Goal: Task Accomplishment & Management: Complete application form

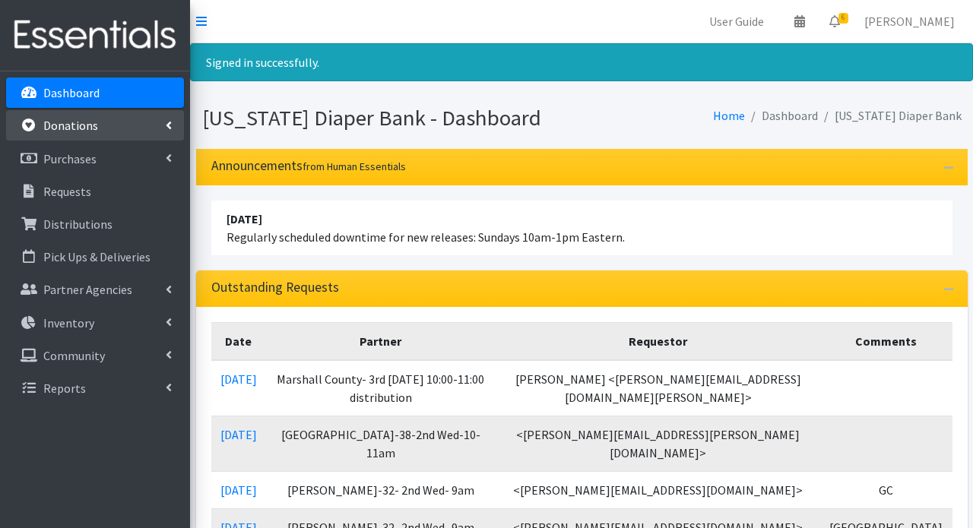
click at [65, 125] on p "Donations" at bounding box center [70, 125] width 55 height 15
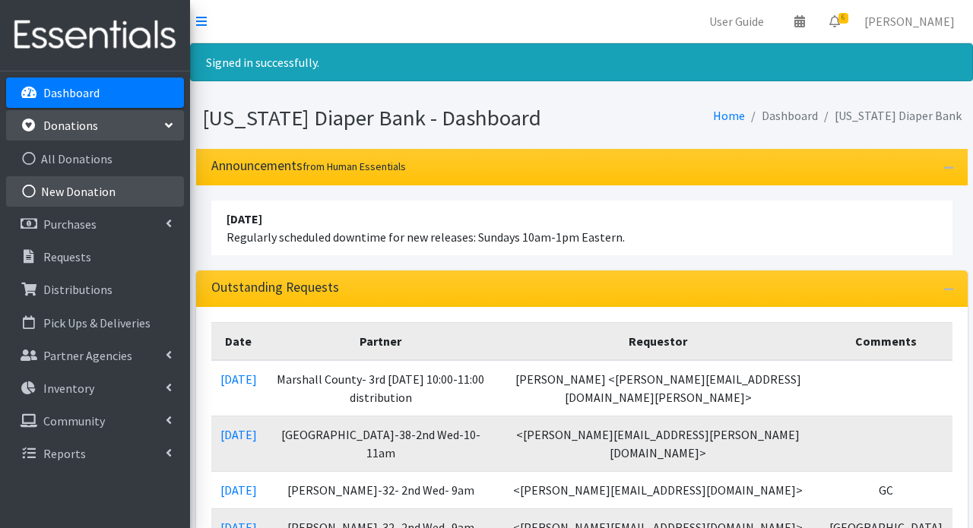
click at [61, 193] on link "New Donation" at bounding box center [95, 191] width 178 height 30
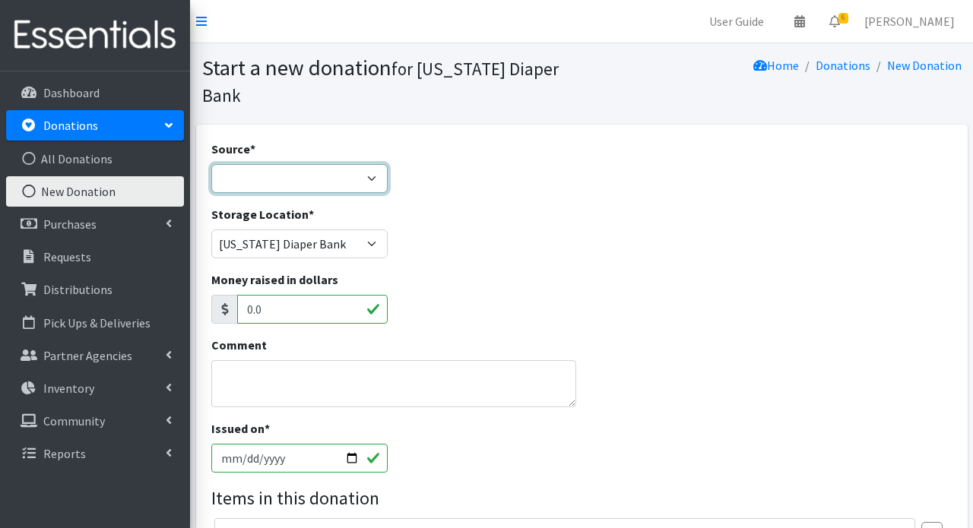
select select "Donation Site"
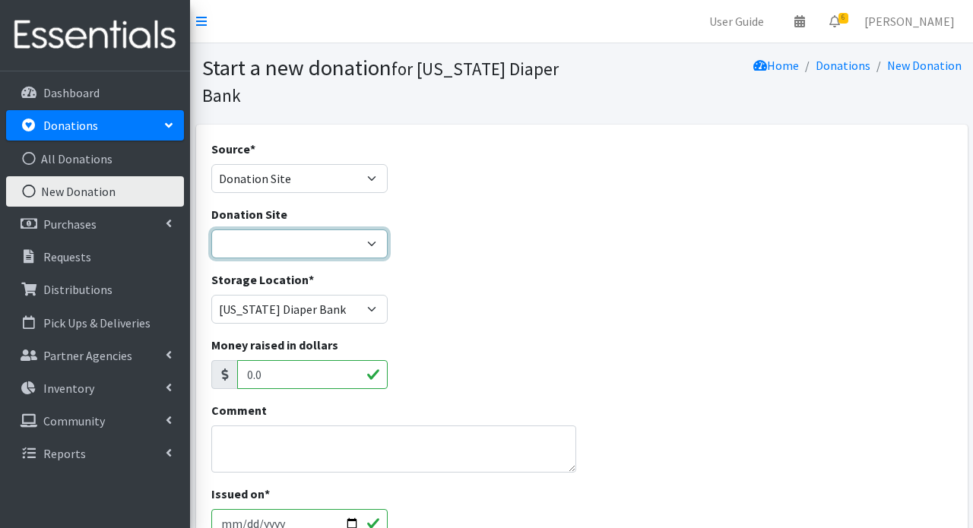
select select "1054"
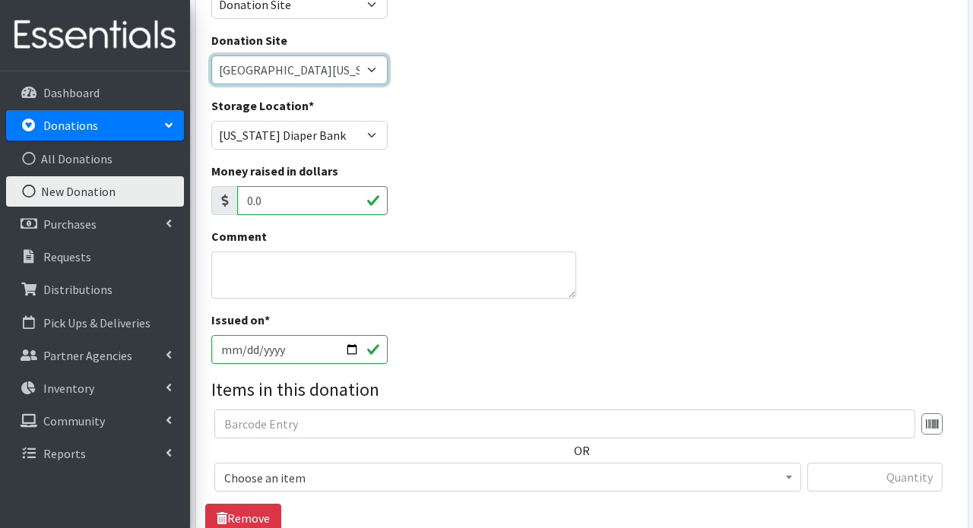
scroll to position [271, 0]
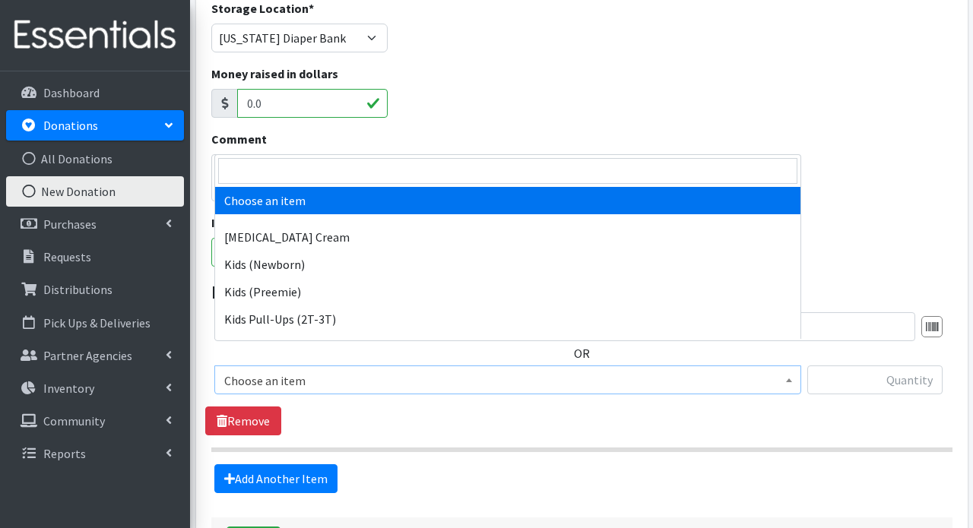
click at [275, 370] on span "Choose an item" at bounding box center [507, 380] width 567 height 21
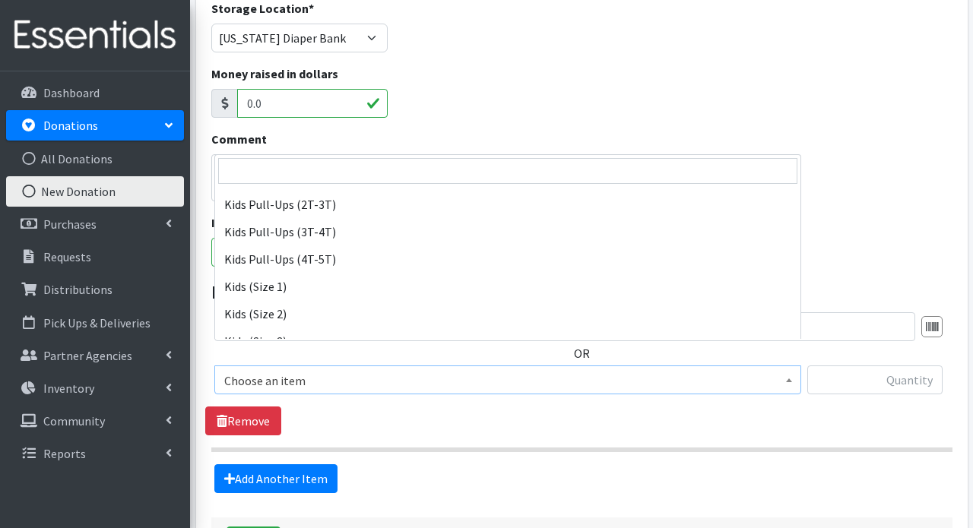
scroll to position [151, 0]
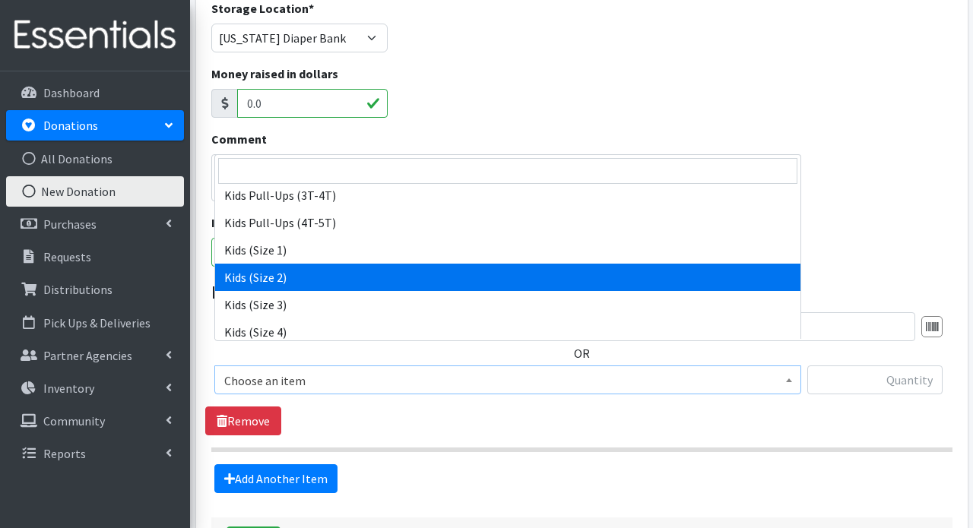
select select "3420"
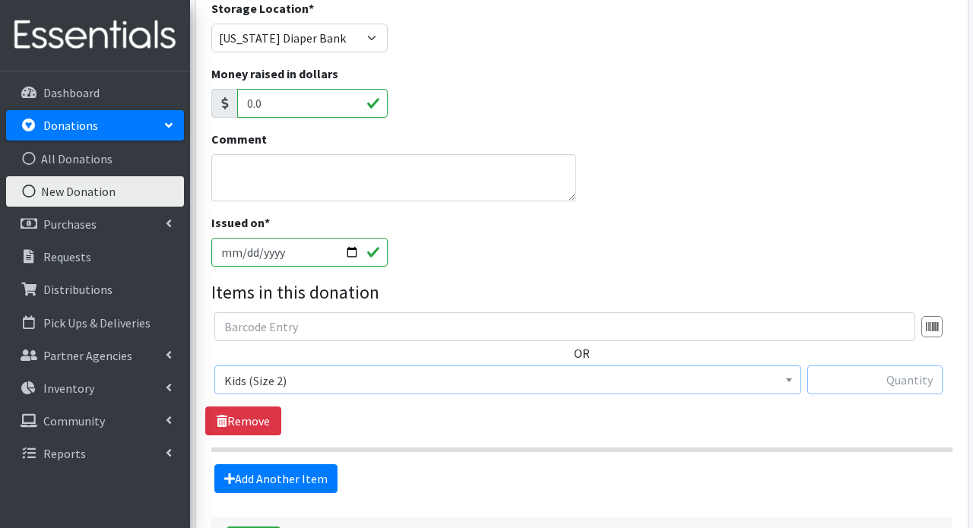
click at [862, 365] on input "text" at bounding box center [874, 379] width 135 height 29
type input "72"
click at [270, 464] on link "Add Another Item" at bounding box center [275, 478] width 123 height 29
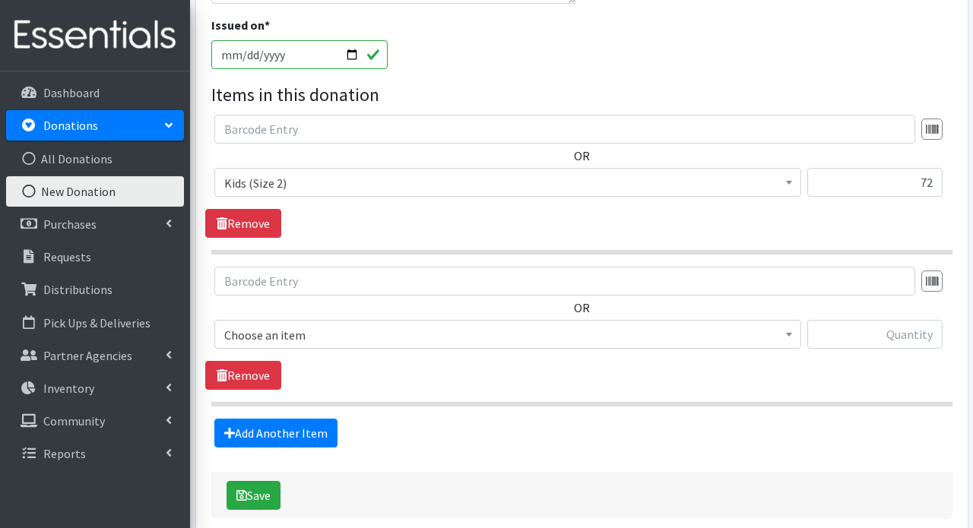
scroll to position [517, 0]
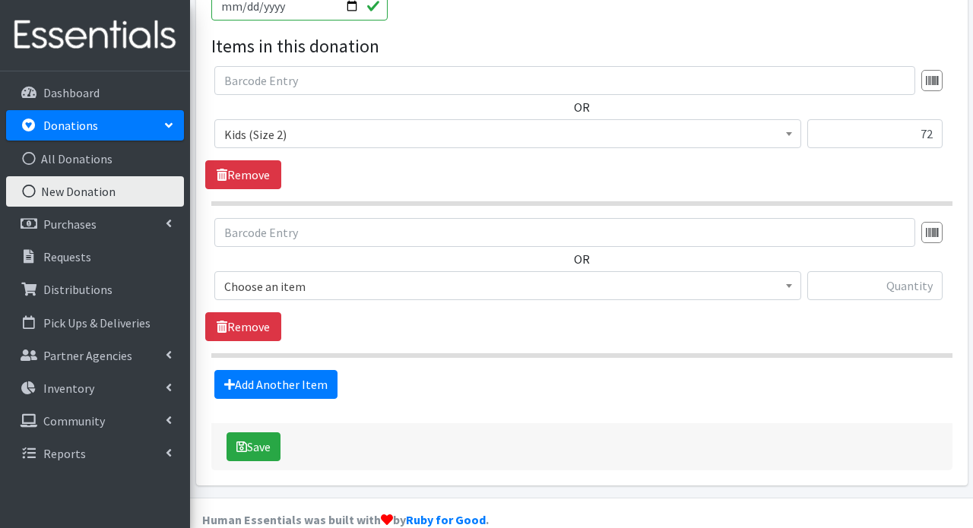
click at [317, 276] on span "Choose an item" at bounding box center [507, 286] width 567 height 21
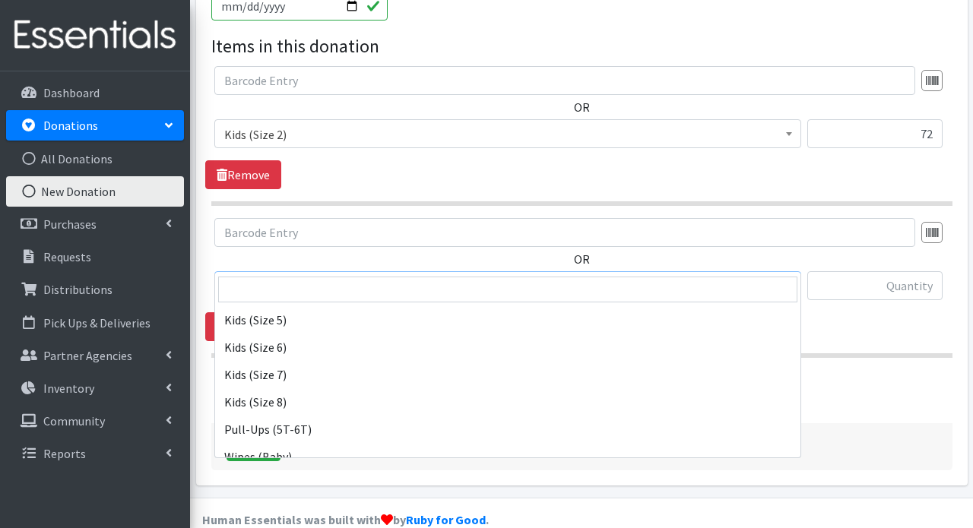
scroll to position [313, 0]
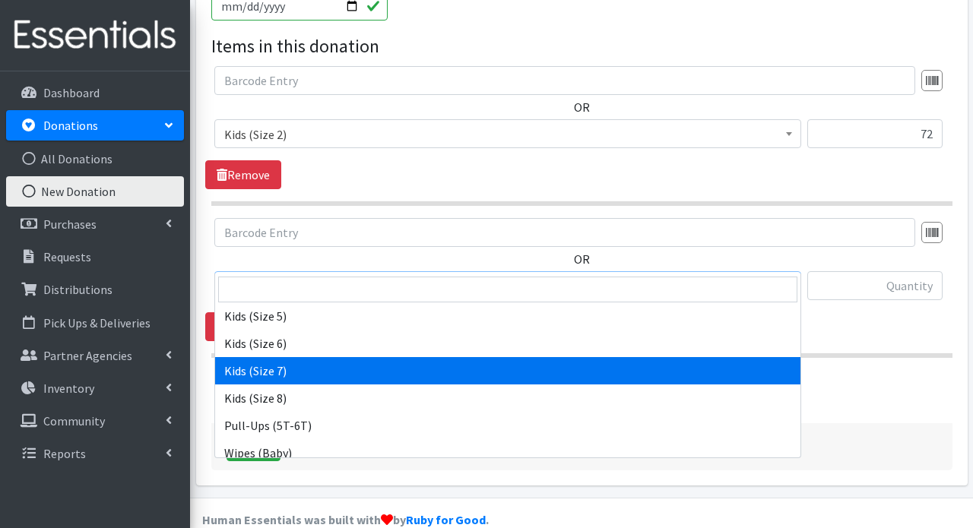
select select "7177"
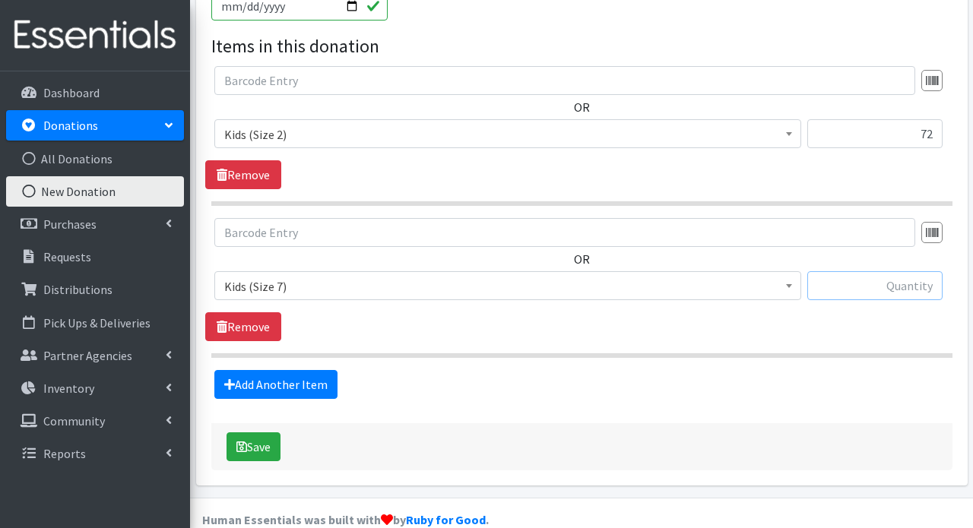
click at [903, 271] on input "text" at bounding box center [874, 285] width 135 height 29
type input "2"
click at [303, 370] on link "Add Another Item" at bounding box center [275, 384] width 123 height 29
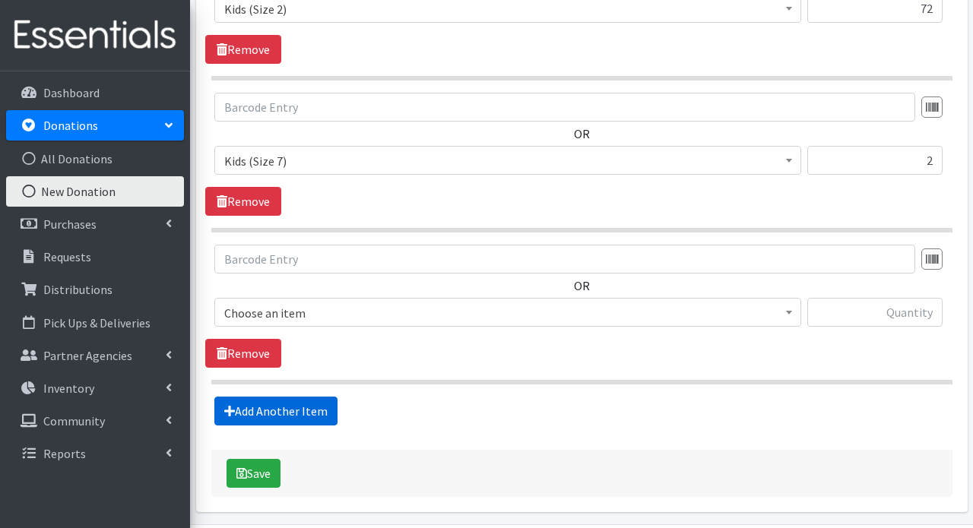
scroll to position [669, 0]
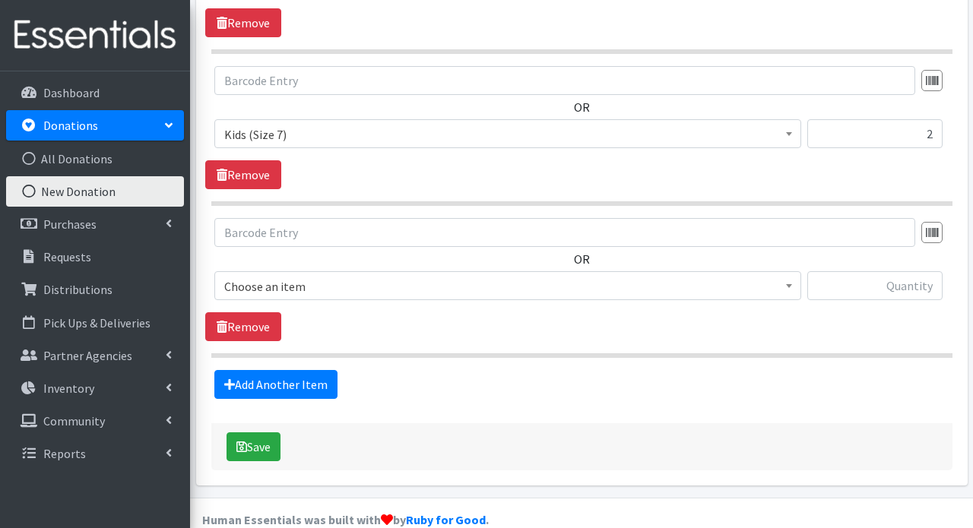
click at [283, 276] on span "Choose an item" at bounding box center [507, 286] width 567 height 21
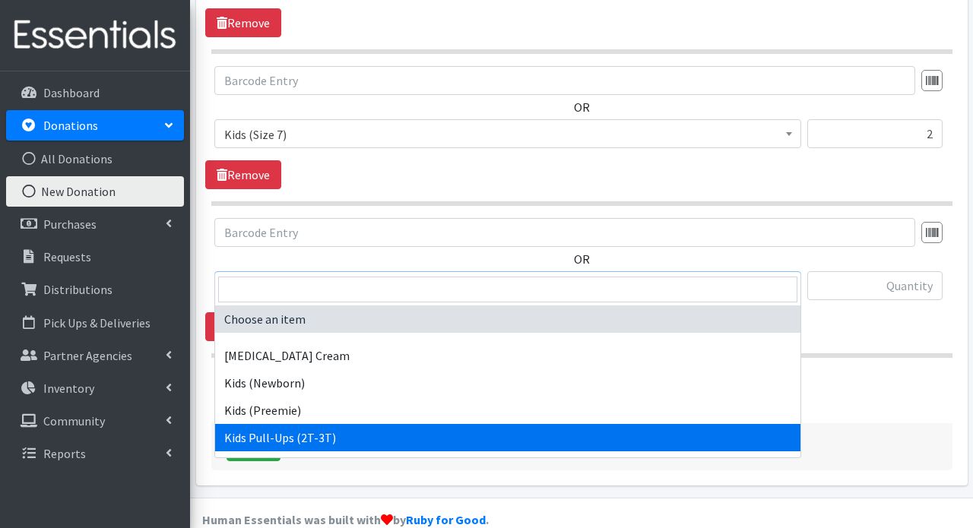
select select "3415"
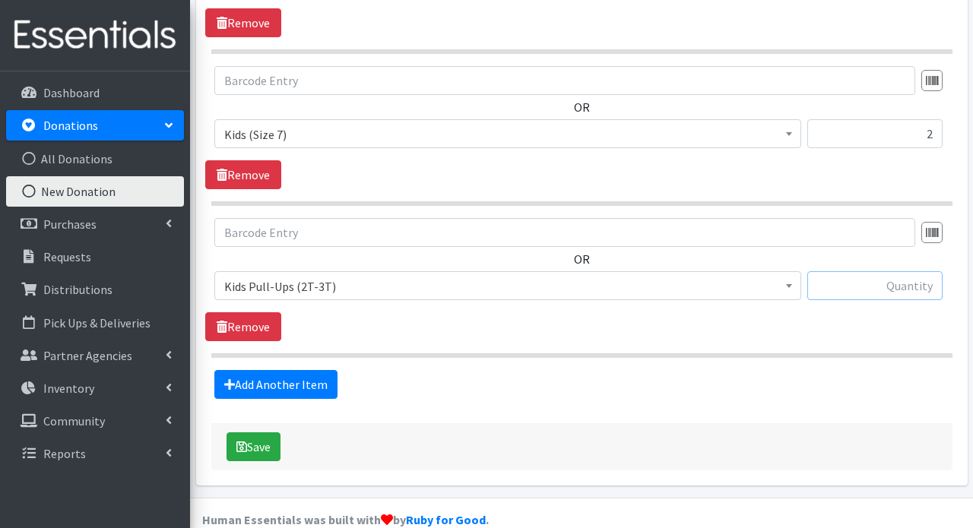
click at [879, 271] on input "text" at bounding box center [874, 285] width 135 height 29
type input "3"
click at [233, 378] on icon at bounding box center [229, 384] width 11 height 12
click at [308, 370] on link "Add Another Item" at bounding box center [275, 384] width 123 height 29
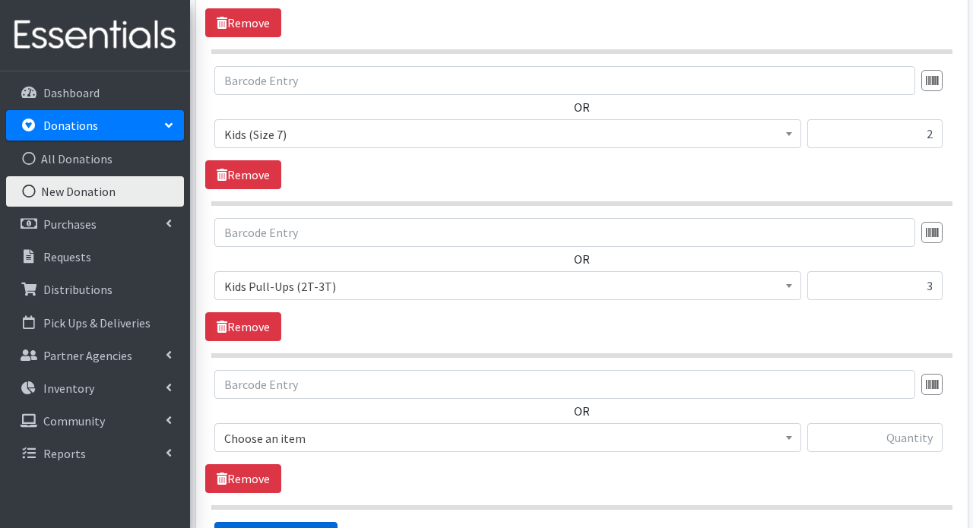
scroll to position [821, 0]
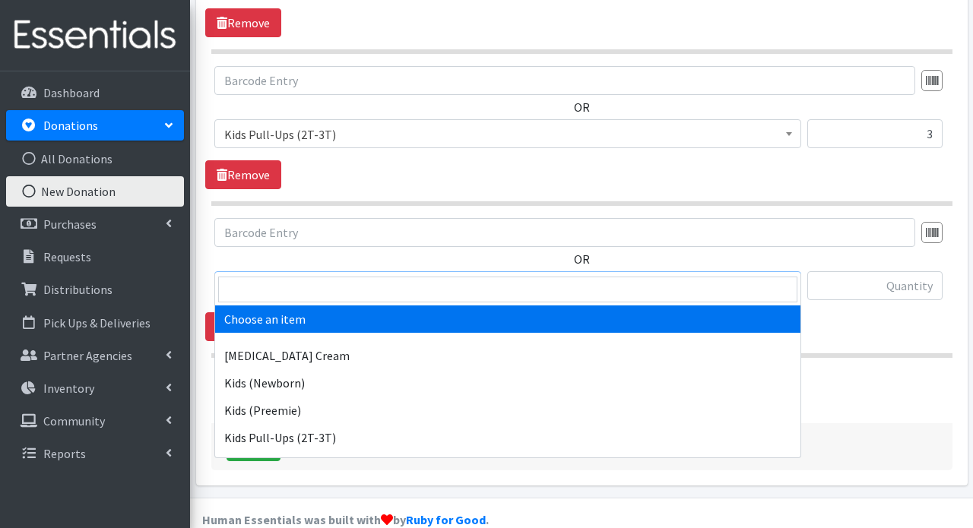
click at [325, 276] on span "Choose an item" at bounding box center [507, 286] width 567 height 21
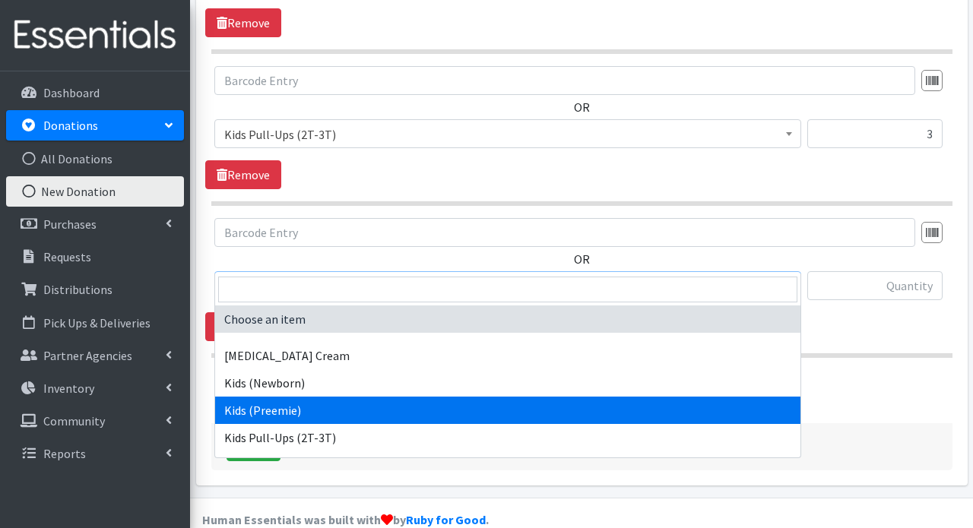
select select "3413"
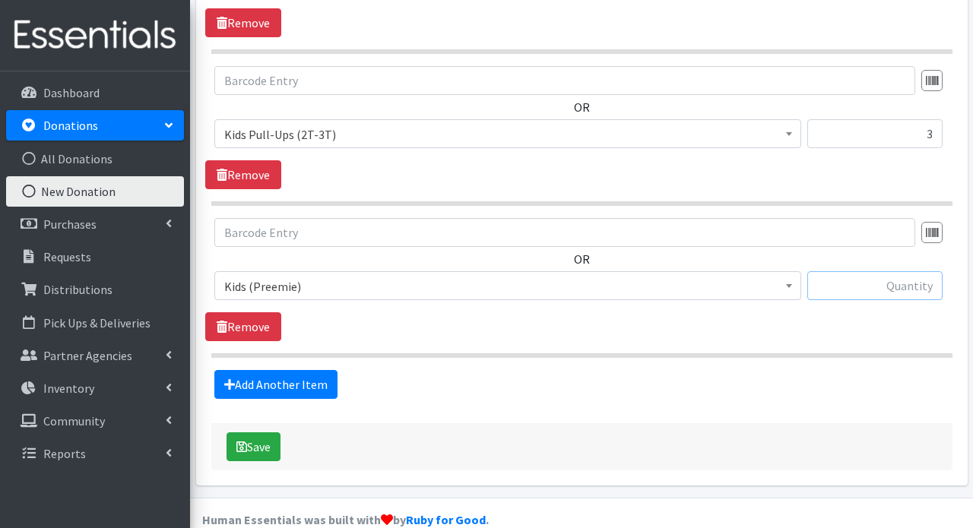
click at [903, 271] on input "text" at bounding box center [874, 285] width 135 height 29
type input "30"
click at [268, 370] on link "Add Another Item" at bounding box center [275, 384] width 123 height 29
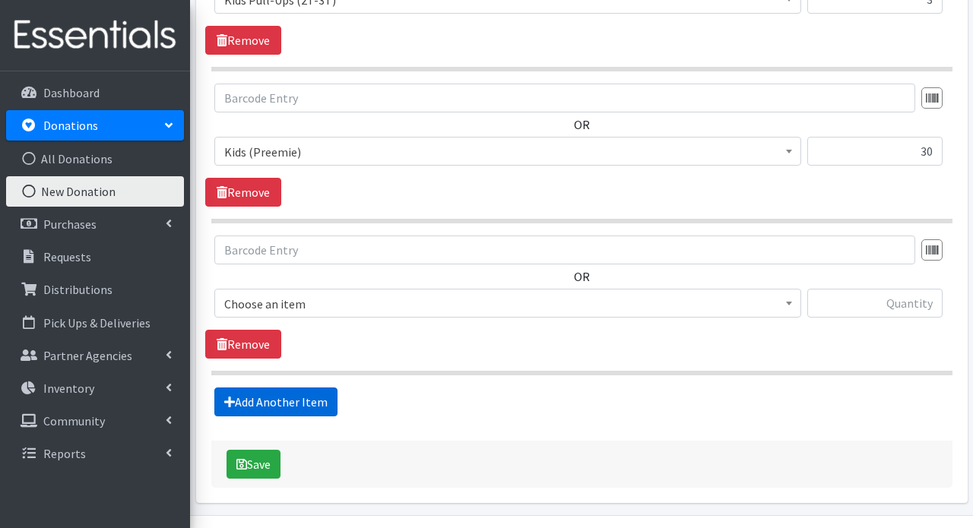
scroll to position [973, 0]
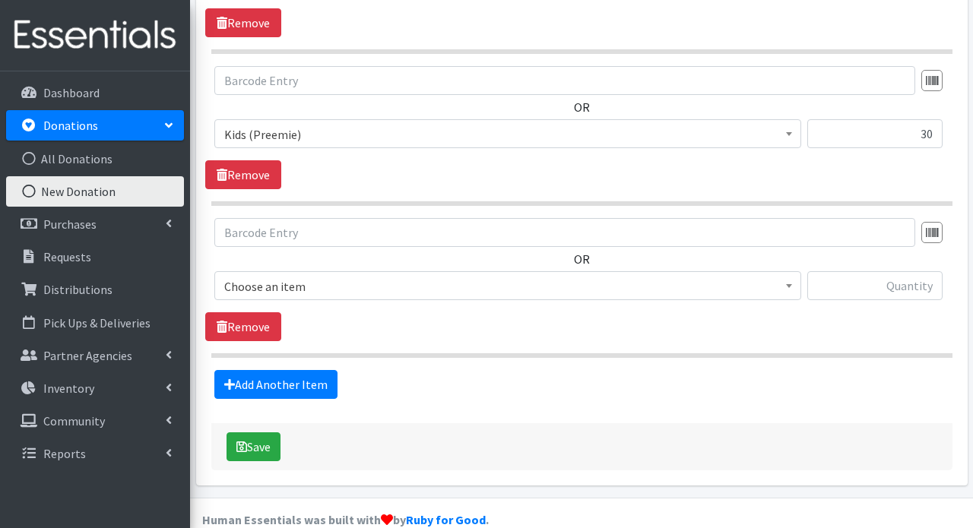
click at [306, 276] on span "Choose an item" at bounding box center [507, 286] width 567 height 21
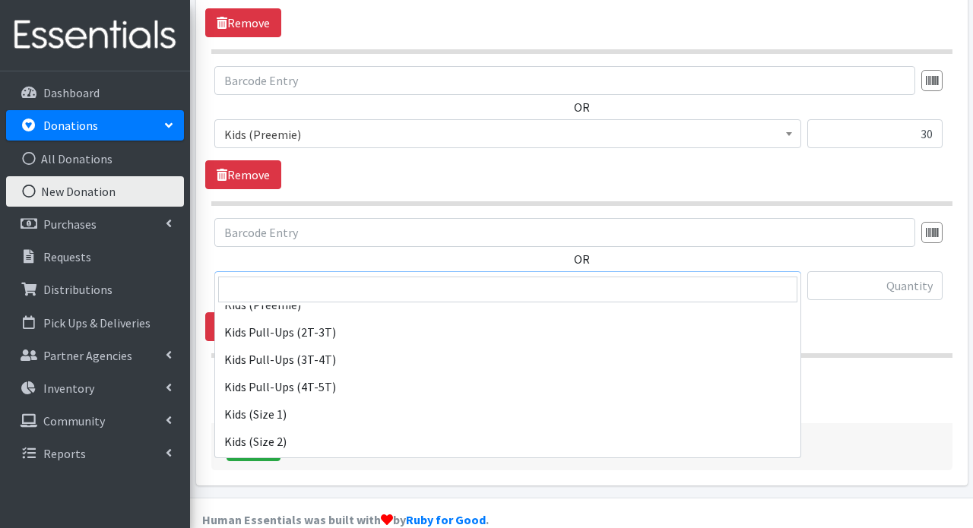
scroll to position [107, 0]
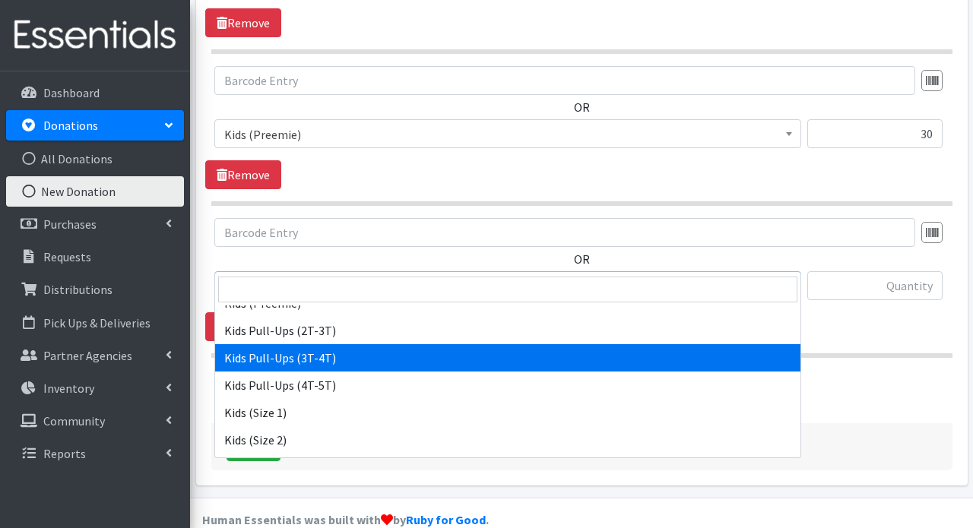
select select "3417"
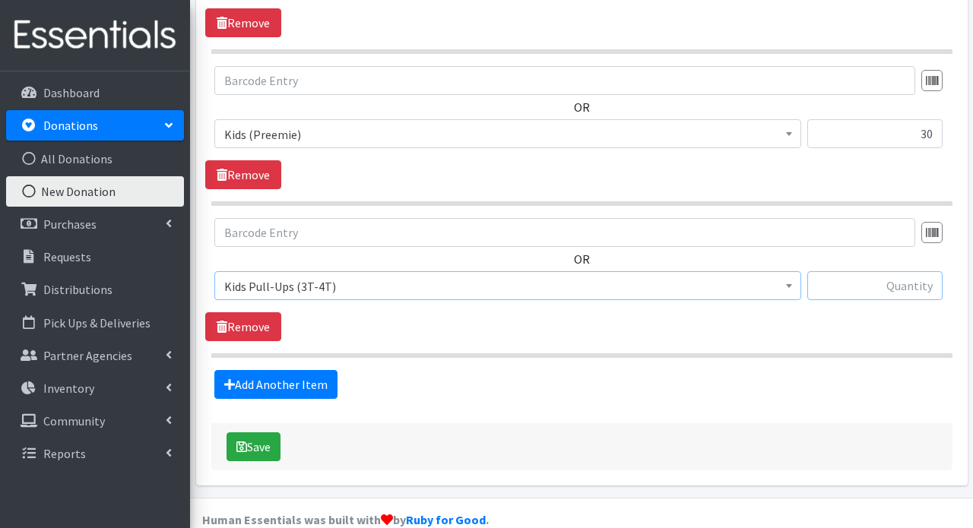
click at [868, 271] on input "text" at bounding box center [874, 285] width 135 height 29
type input "360"
click at [300, 370] on link "Add Another Item" at bounding box center [275, 384] width 123 height 29
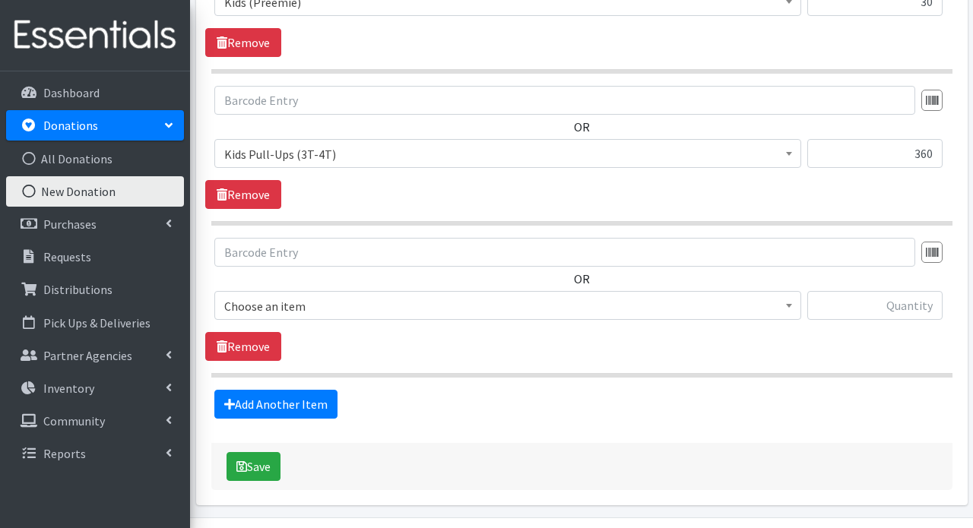
scroll to position [1125, 0]
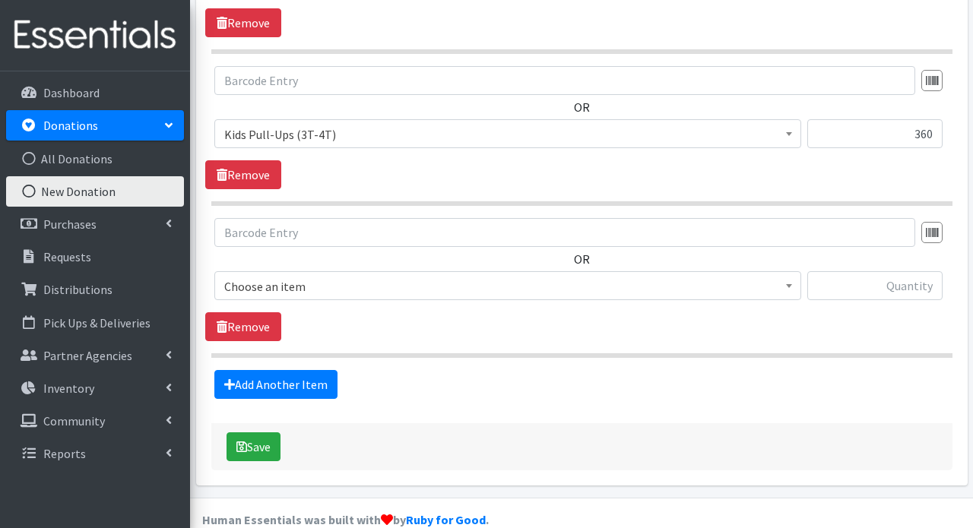
click at [318, 276] on span "Choose an item" at bounding box center [507, 286] width 567 height 21
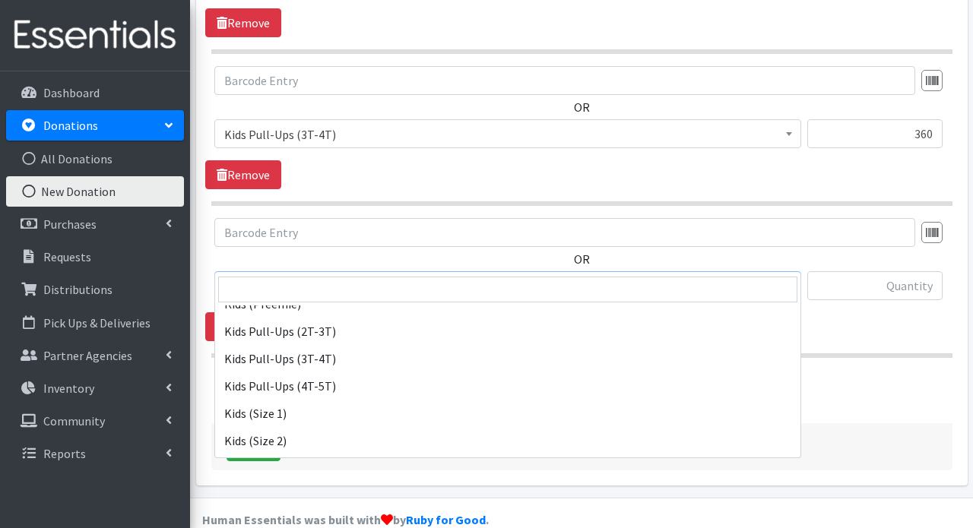
scroll to position [109, 0]
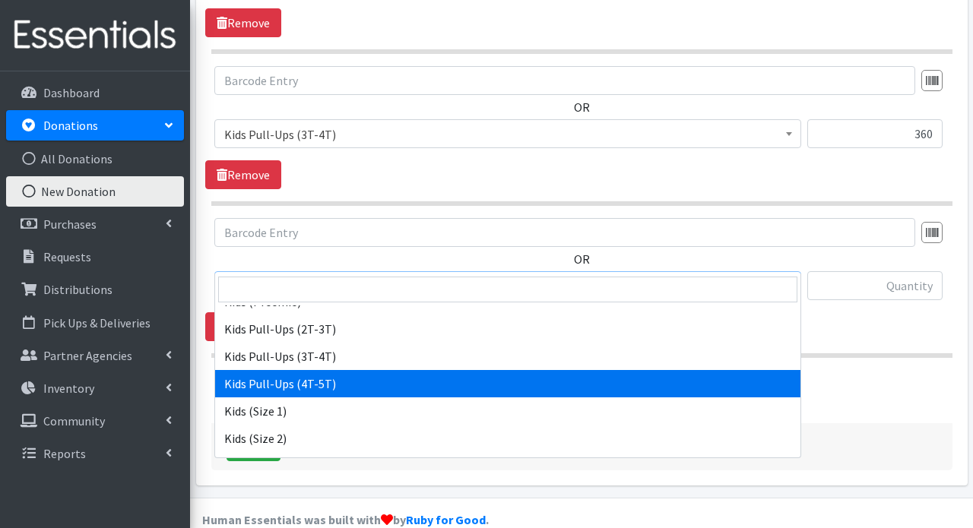
select select "3408"
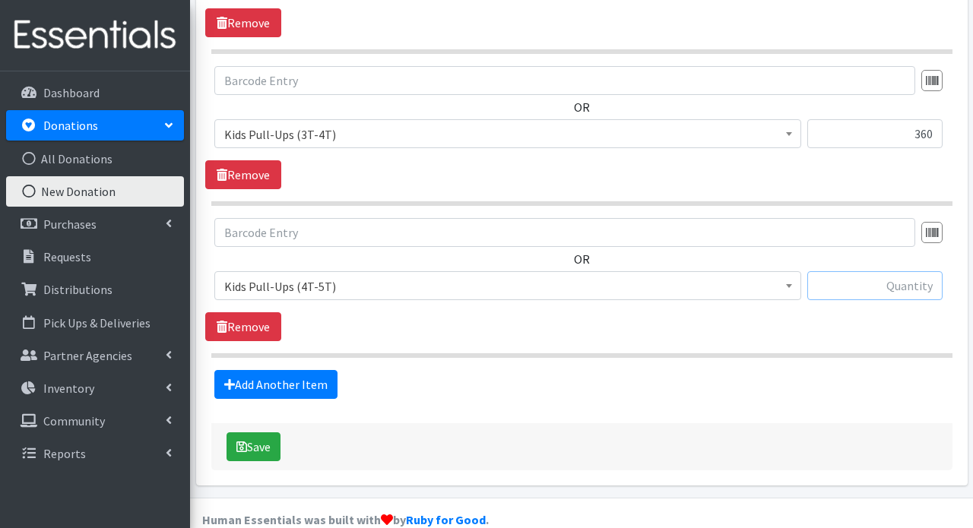
click at [869, 271] on input "text" at bounding box center [874, 285] width 135 height 29
type input "78"
click at [246, 370] on link "Add Another Item" at bounding box center [275, 384] width 123 height 29
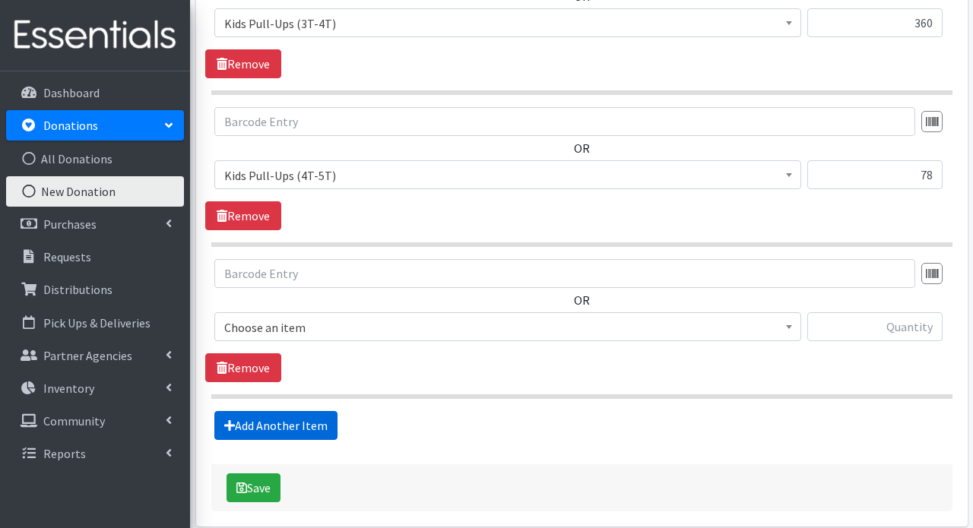
scroll to position [1277, 0]
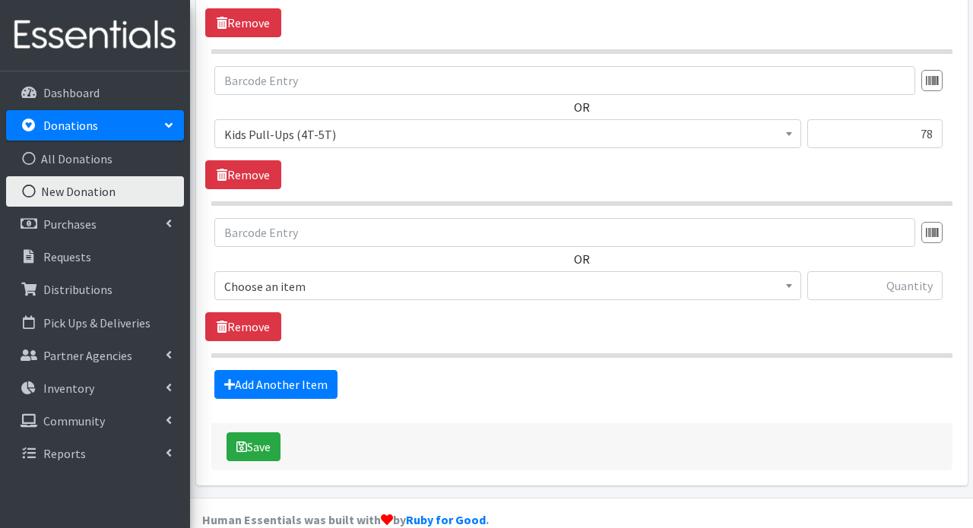
click at [280, 276] on span "Choose an item" at bounding box center [507, 286] width 567 height 21
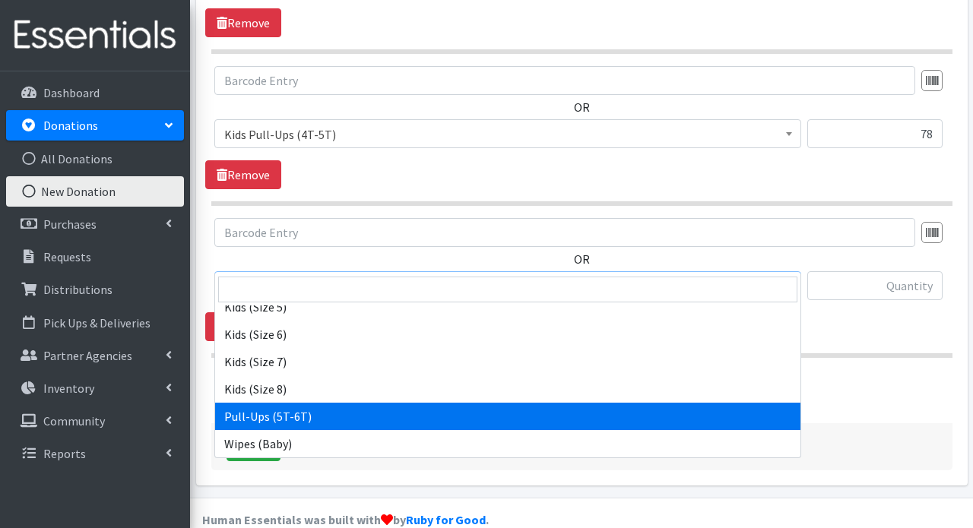
scroll to position [322, 0]
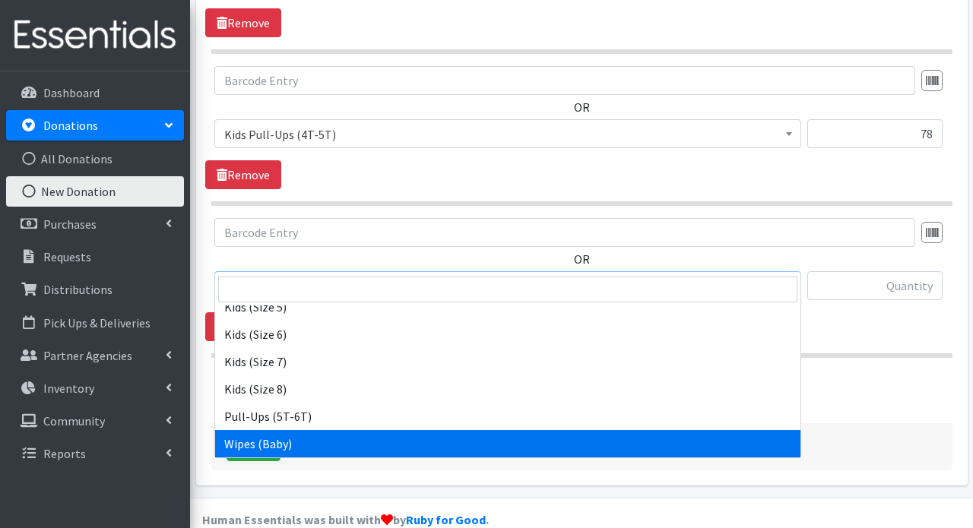
select select "3418"
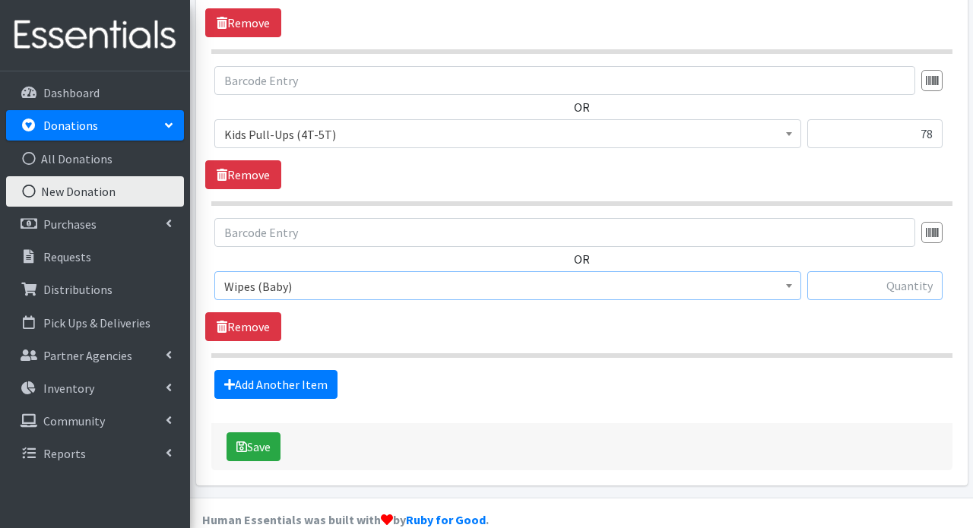
click at [923, 271] on input "text" at bounding box center [874, 285] width 135 height 29
type input "16"
click at [238, 441] on icon "submit" at bounding box center [241, 447] width 11 height 12
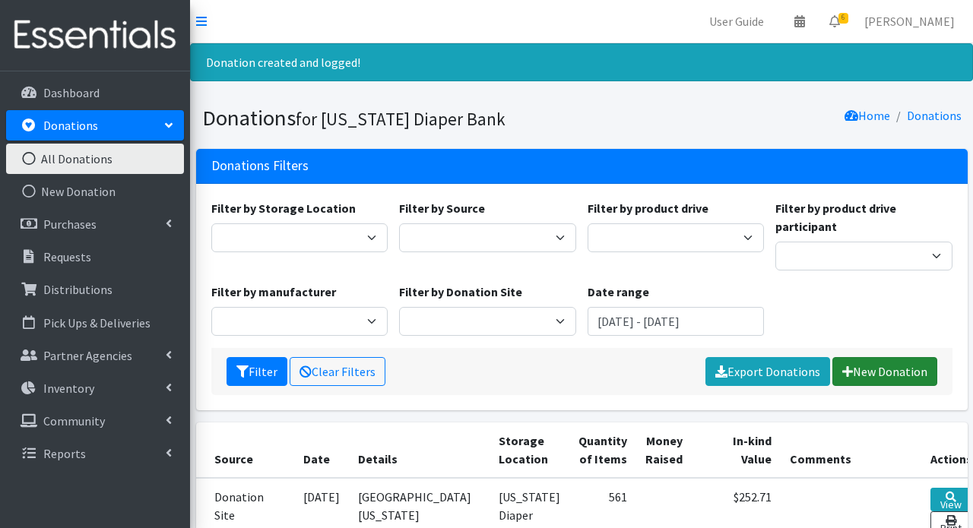
click at [891, 362] on link "New Donation" at bounding box center [884, 371] width 105 height 29
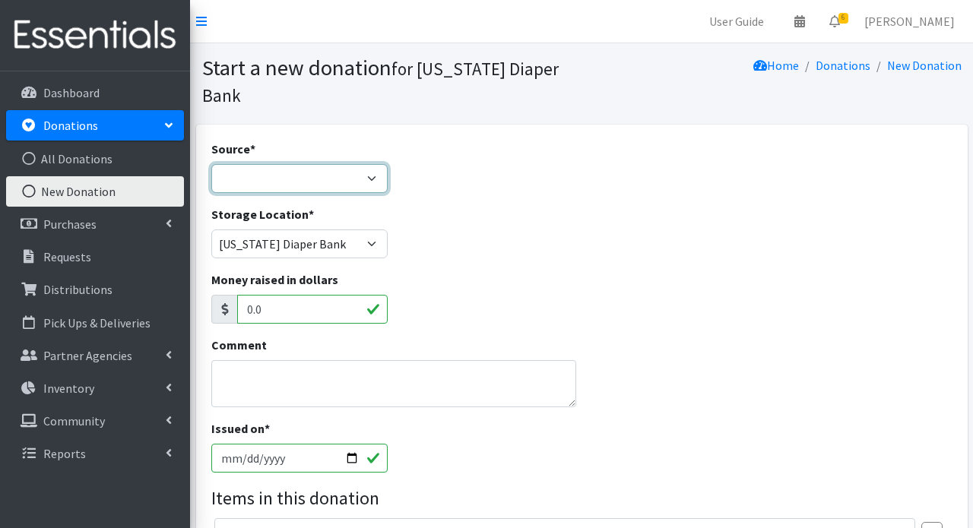
select select "Manufacturer"
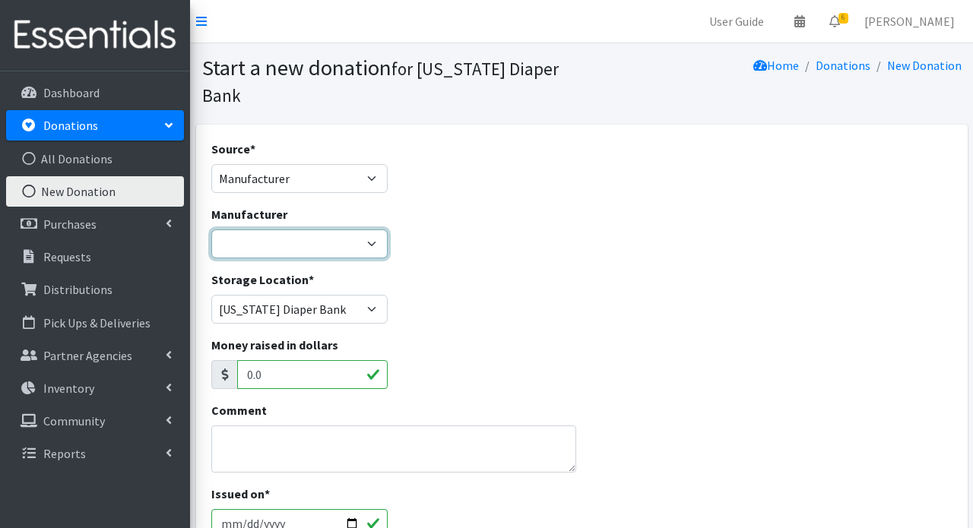
select select "160"
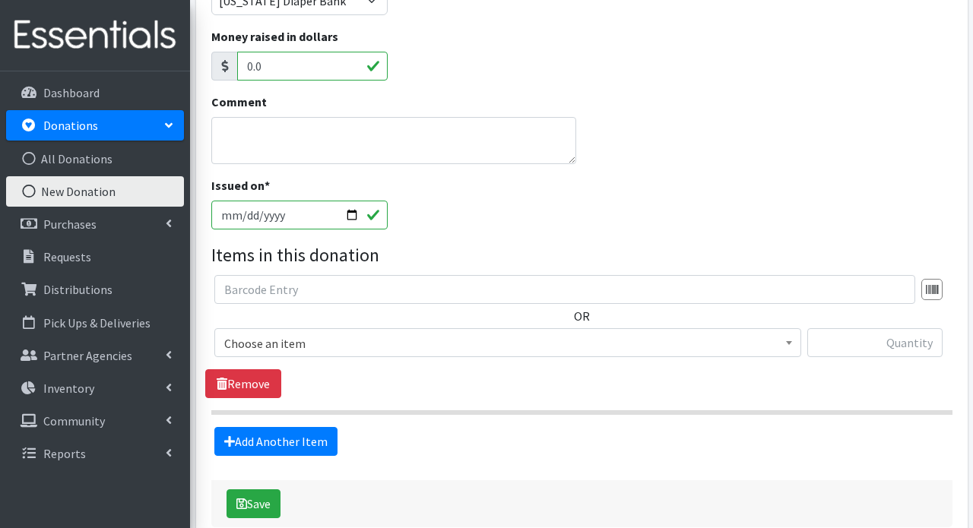
scroll to position [309, 0]
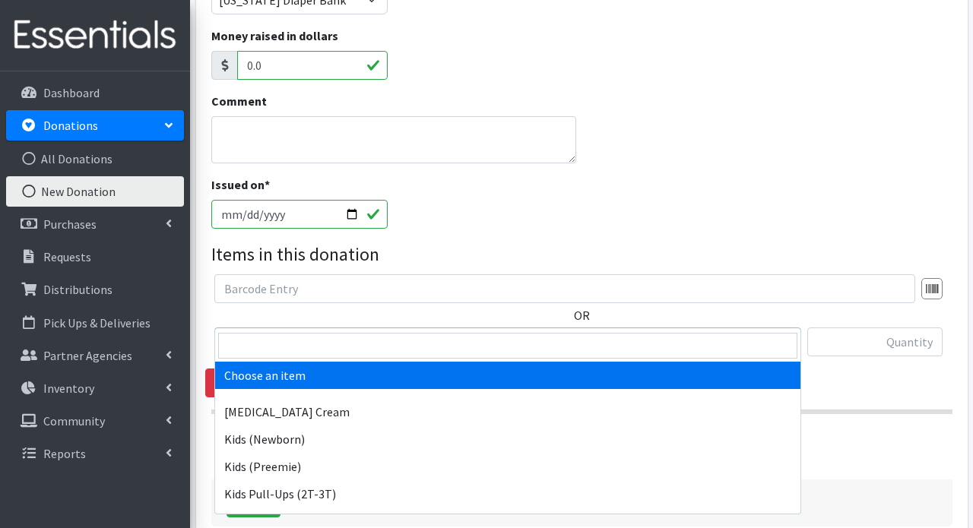
click at [284, 332] on span "Choose an item" at bounding box center [507, 342] width 567 height 21
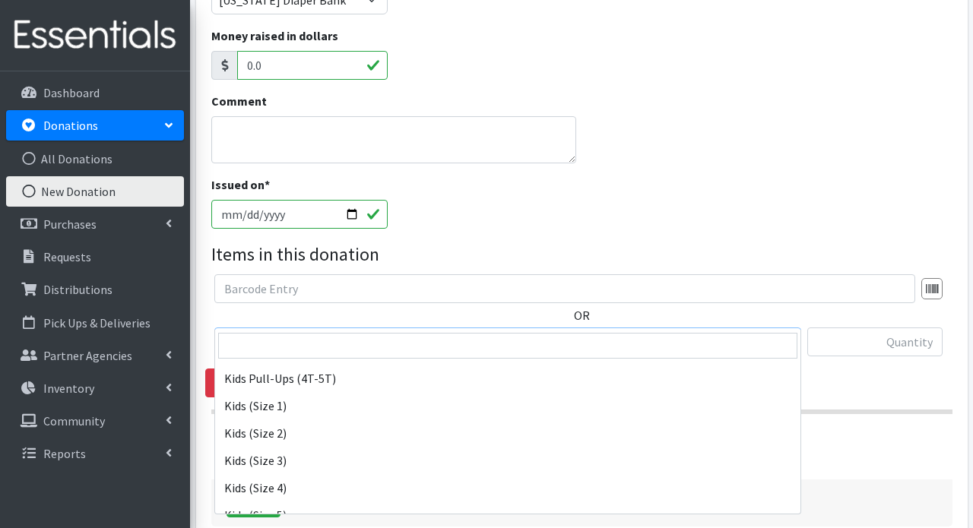
scroll to position [171, 0]
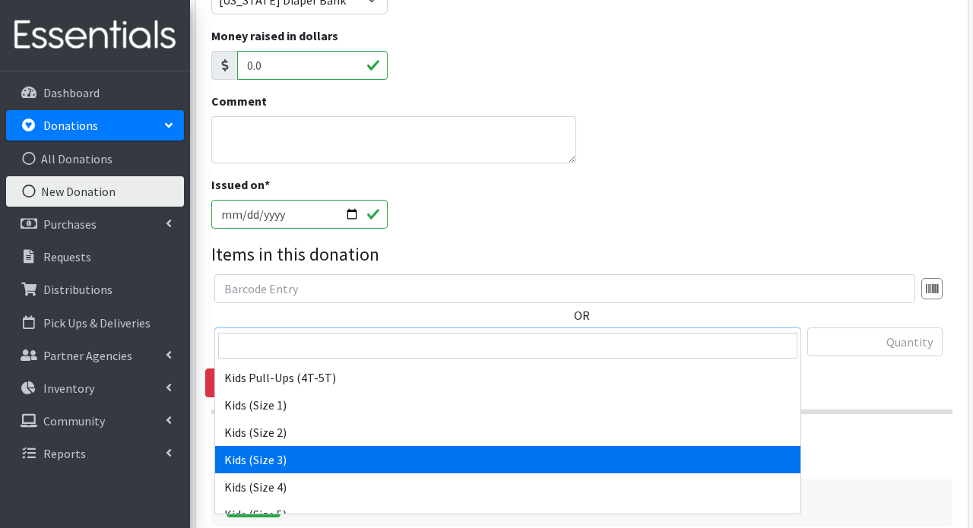
select select "3393"
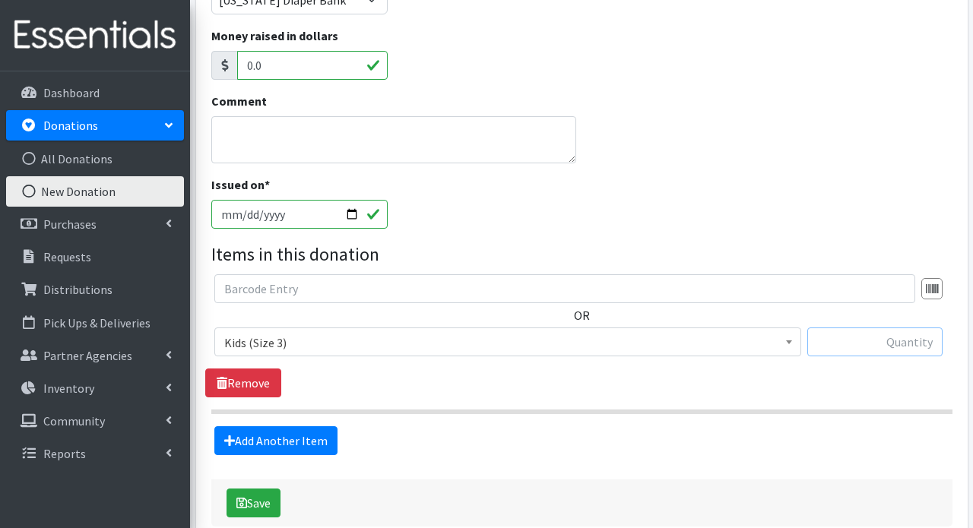
click at [907, 327] on input "text" at bounding box center [874, 341] width 135 height 29
type input "104"
click at [264, 426] on link "Add Another Item" at bounding box center [275, 440] width 123 height 29
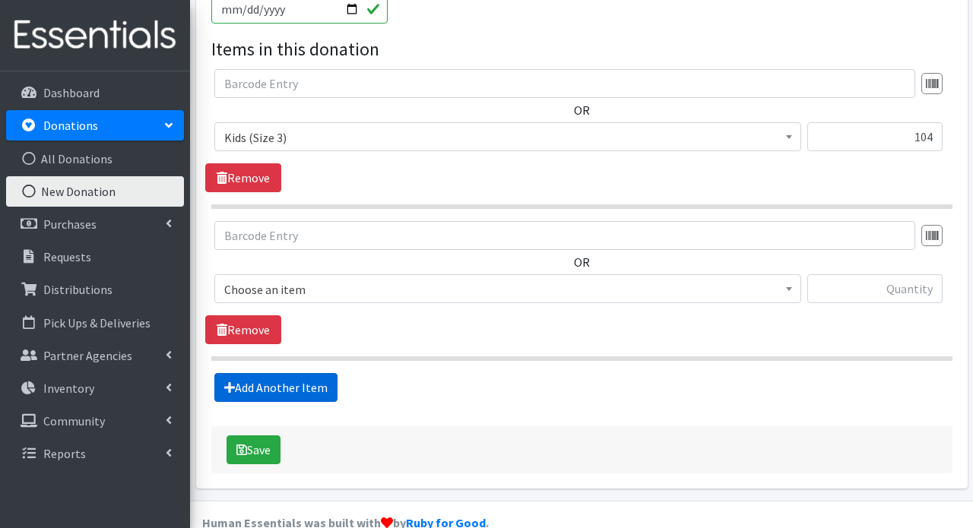
scroll to position [517, 0]
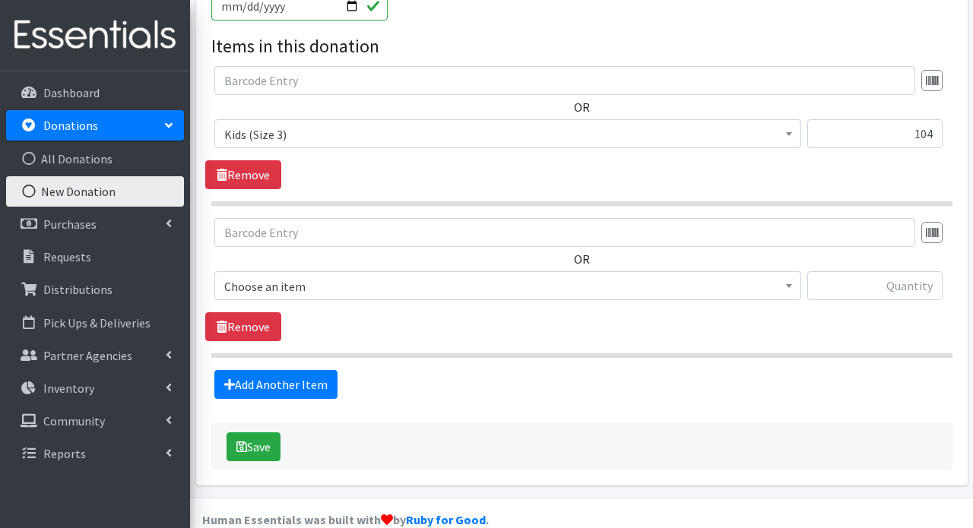
click at [293, 276] on span "Choose an item" at bounding box center [507, 286] width 567 height 21
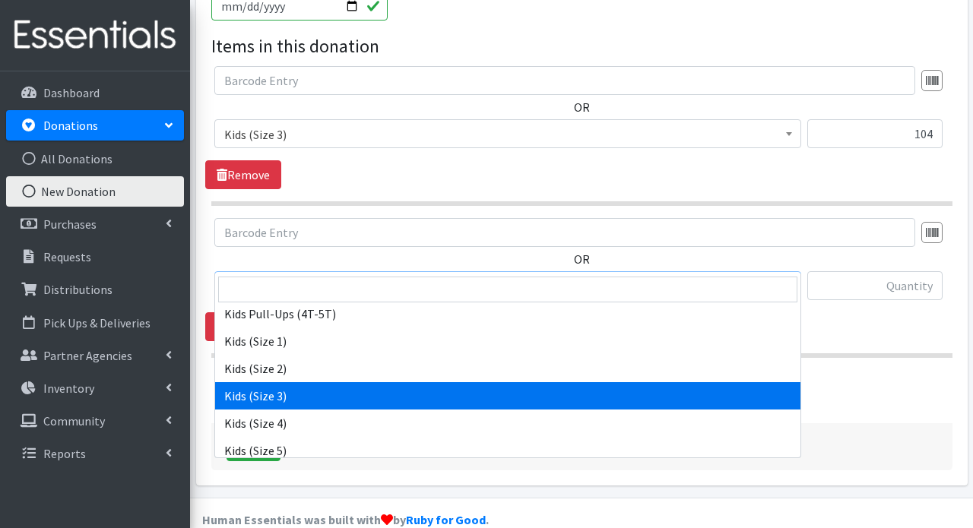
scroll to position [181, 0]
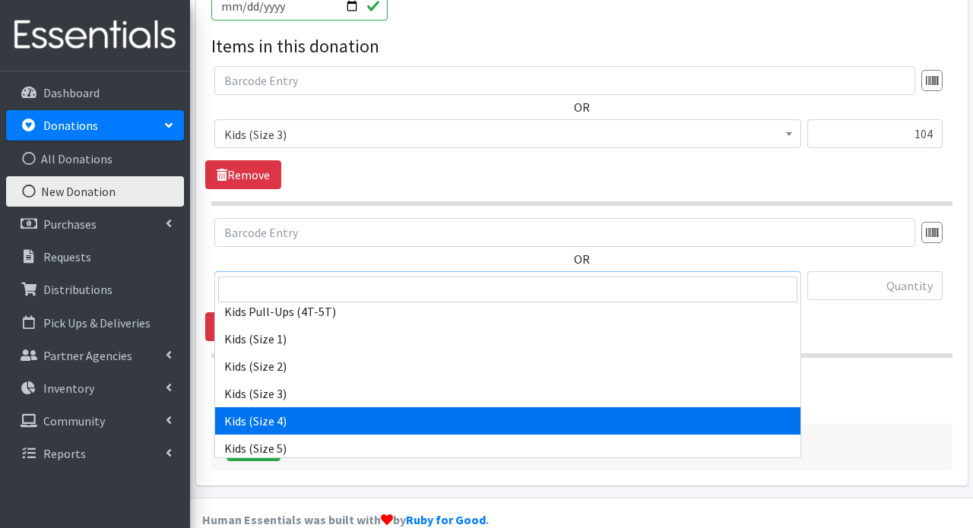
select select "3394"
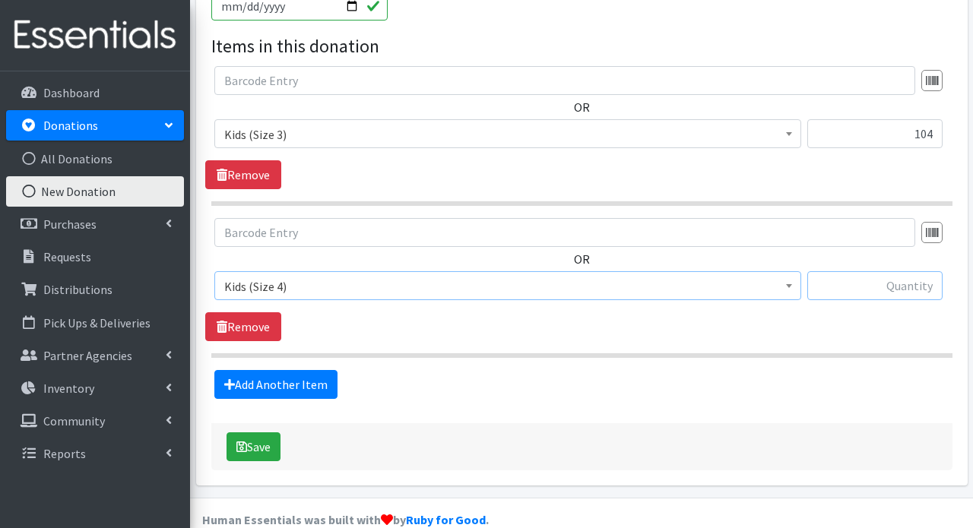
click at [836, 271] on input "text" at bounding box center [874, 285] width 135 height 29
type input "614"
click at [255, 370] on link "Add Another Item" at bounding box center [275, 384] width 123 height 29
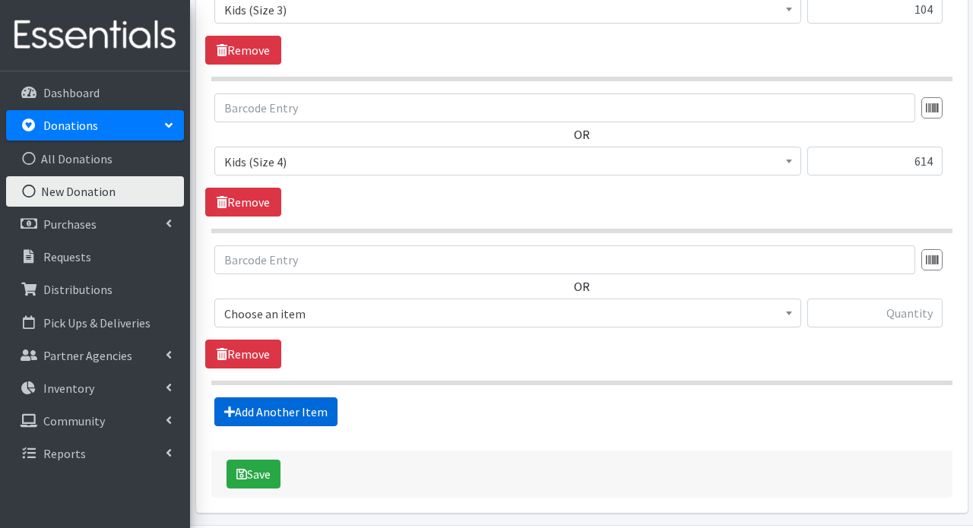
scroll to position [669, 0]
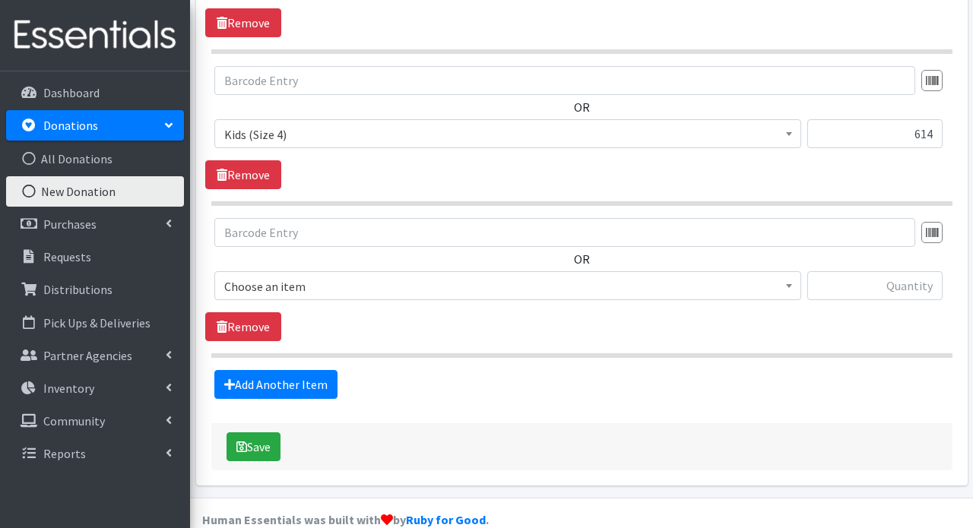
click at [317, 276] on span "Choose an item" at bounding box center [507, 286] width 567 height 21
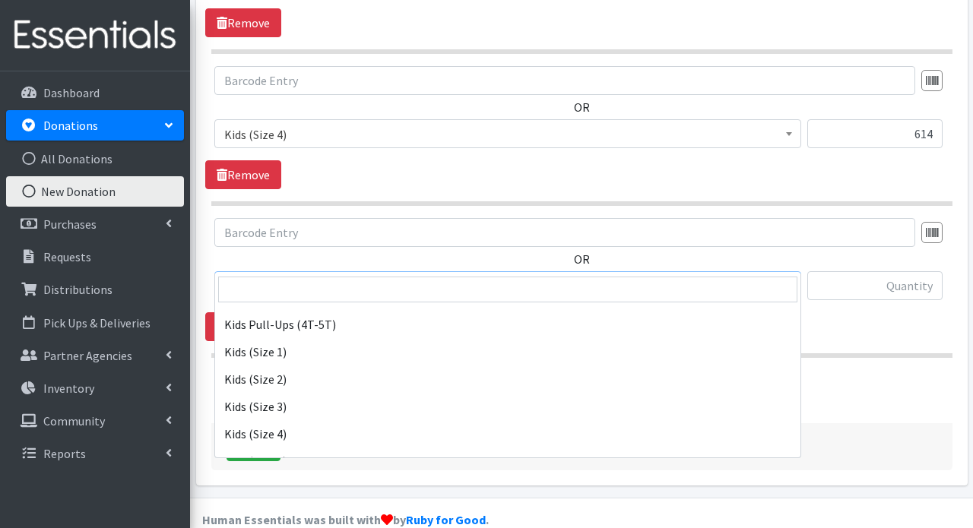
scroll to position [215, 0]
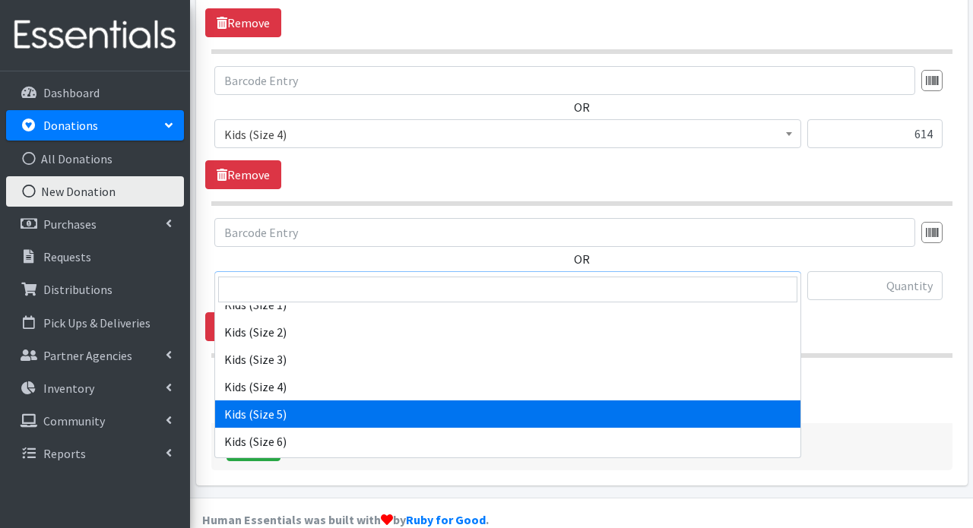
select select "3407"
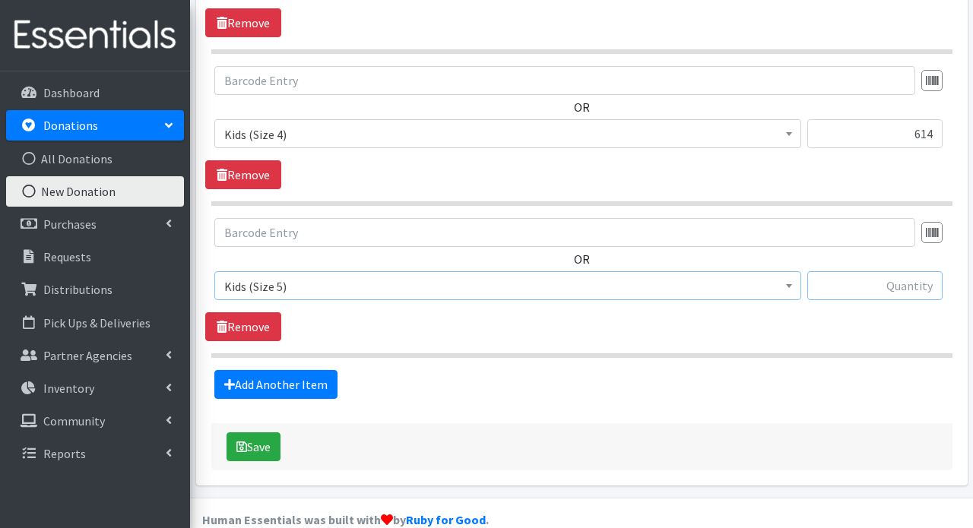
click at [862, 271] on input "text" at bounding box center [874, 285] width 135 height 29
type input "653"
click at [276, 370] on link "Add Another Item" at bounding box center [275, 384] width 123 height 29
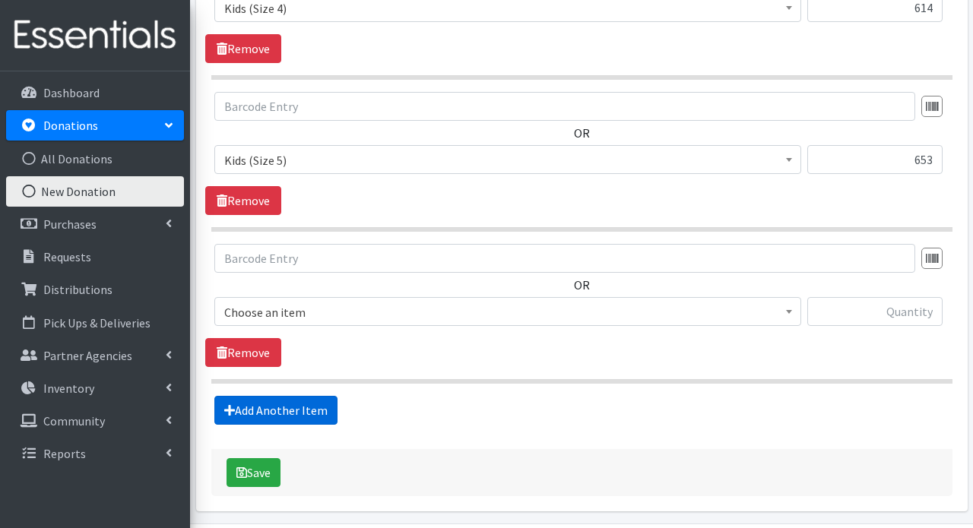
scroll to position [821, 0]
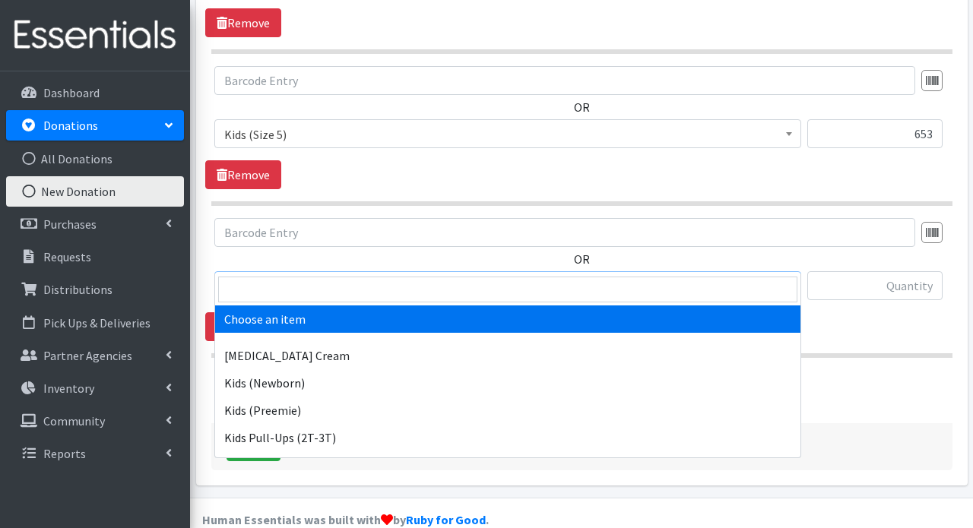
click at [426, 276] on span "Choose an item" at bounding box center [507, 286] width 567 height 21
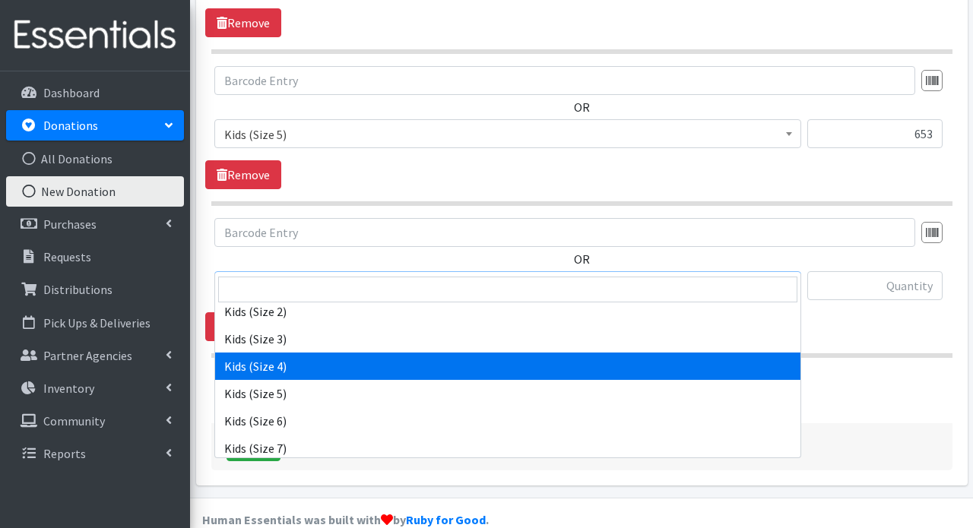
scroll to position [237, 0]
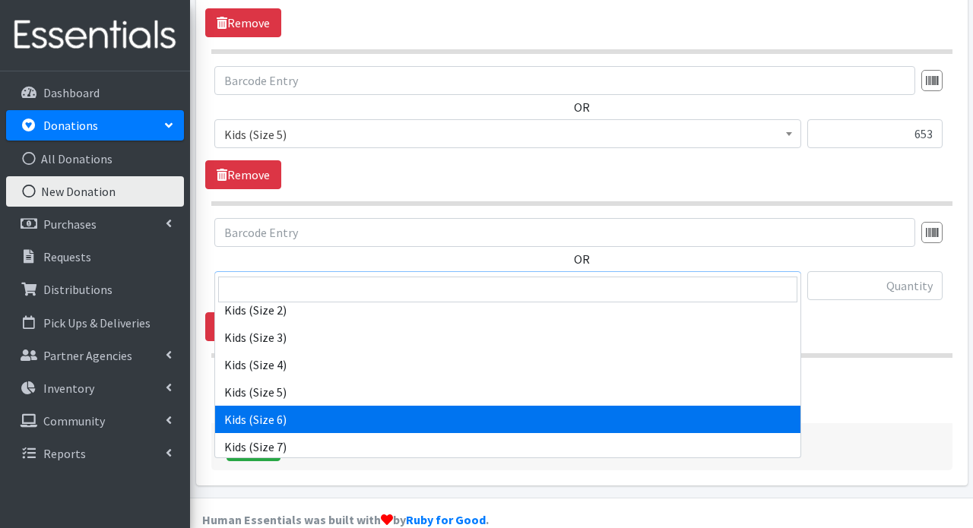
select select "3419"
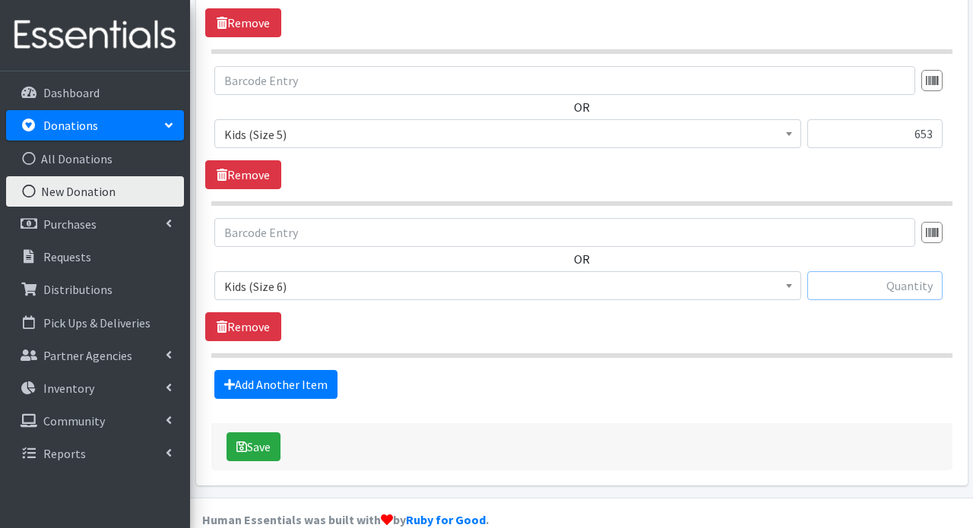
click at [862, 271] on input "text" at bounding box center [874, 285] width 135 height 29
type input "772"
click at [294, 370] on link "Add Another Item" at bounding box center [275, 384] width 123 height 29
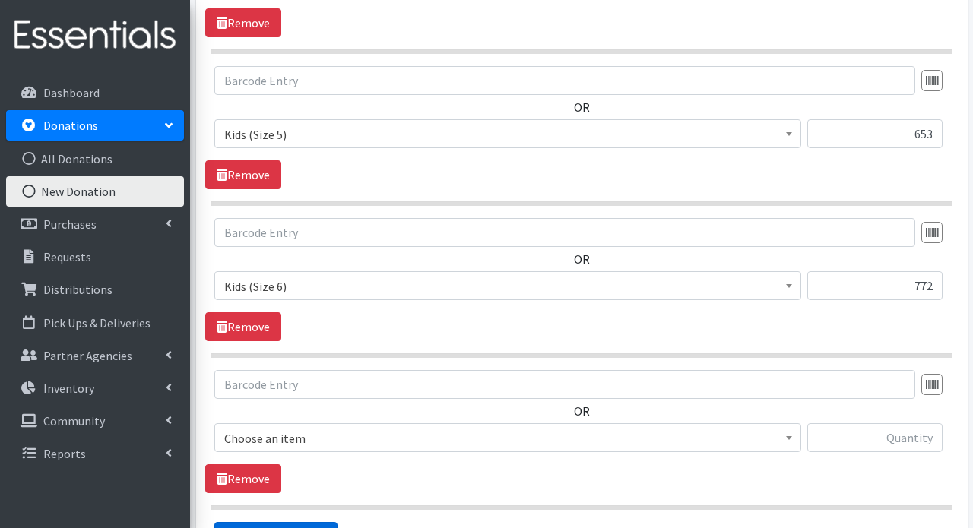
scroll to position [973, 0]
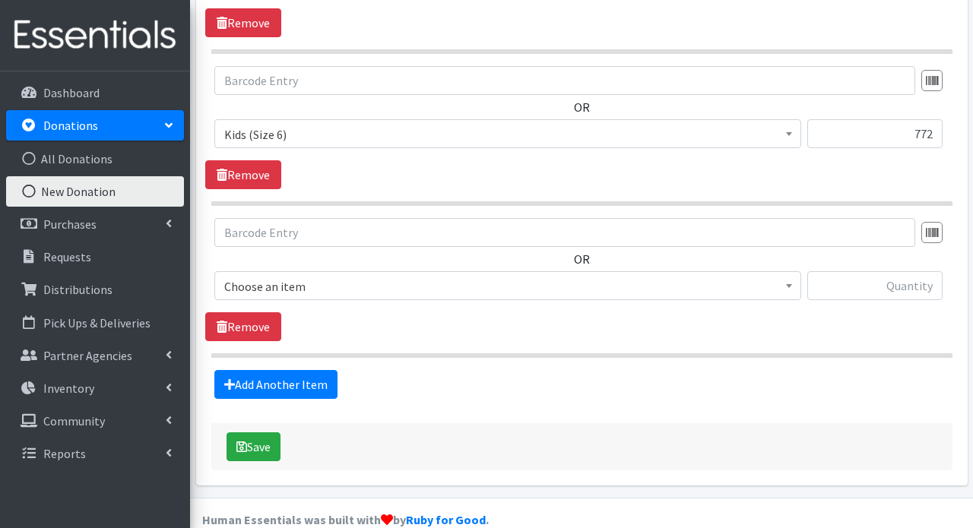
click at [364, 276] on span "Choose an item" at bounding box center [507, 286] width 567 height 21
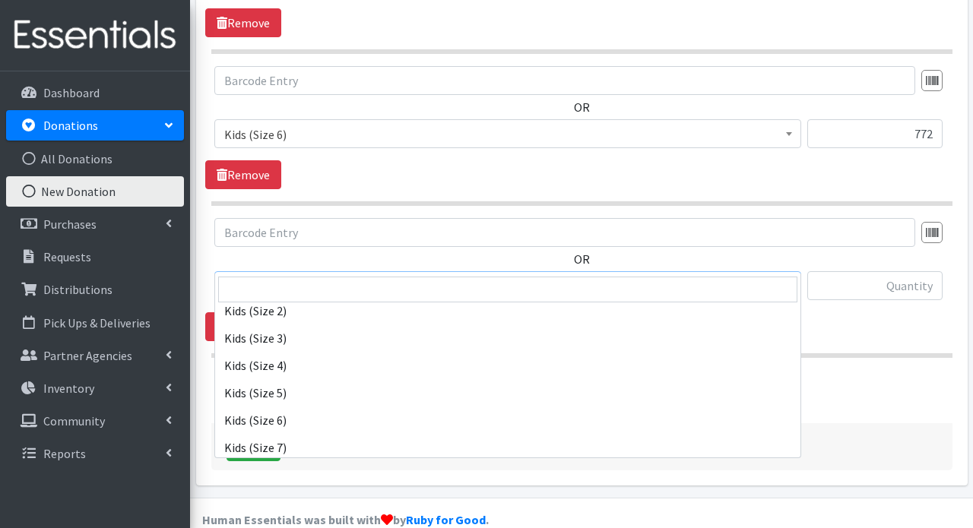
scroll to position [280, 0]
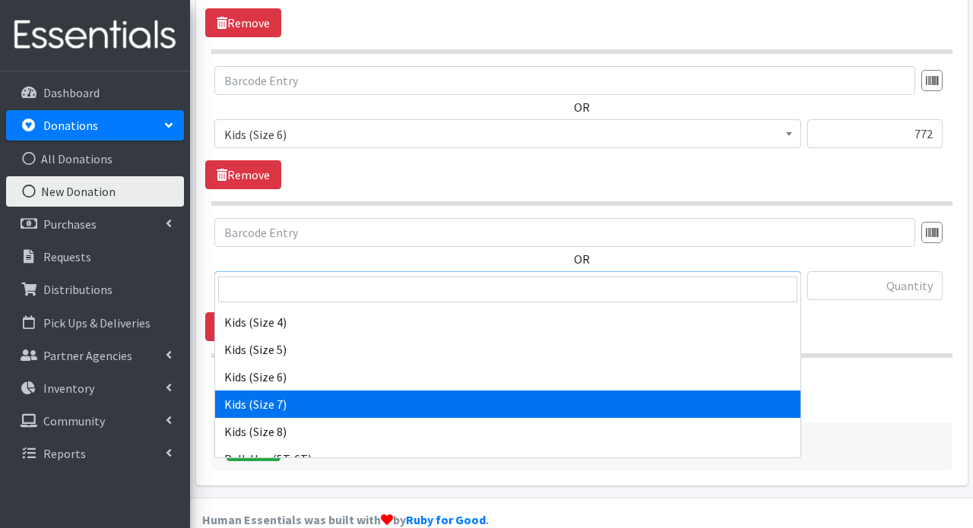
select select "7177"
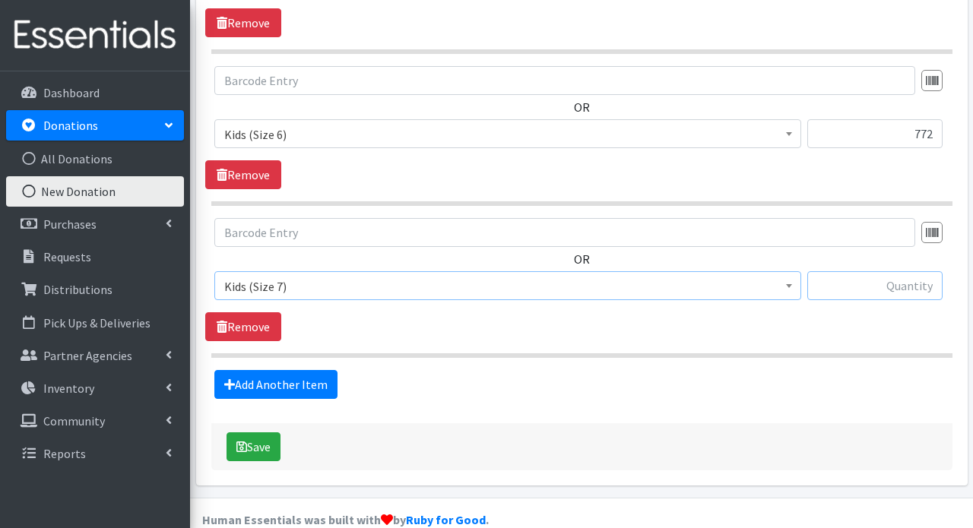
click at [843, 271] on input "text" at bounding box center [874, 285] width 135 height 29
type input "164"
click at [255, 432] on button "Save" at bounding box center [253, 446] width 54 height 29
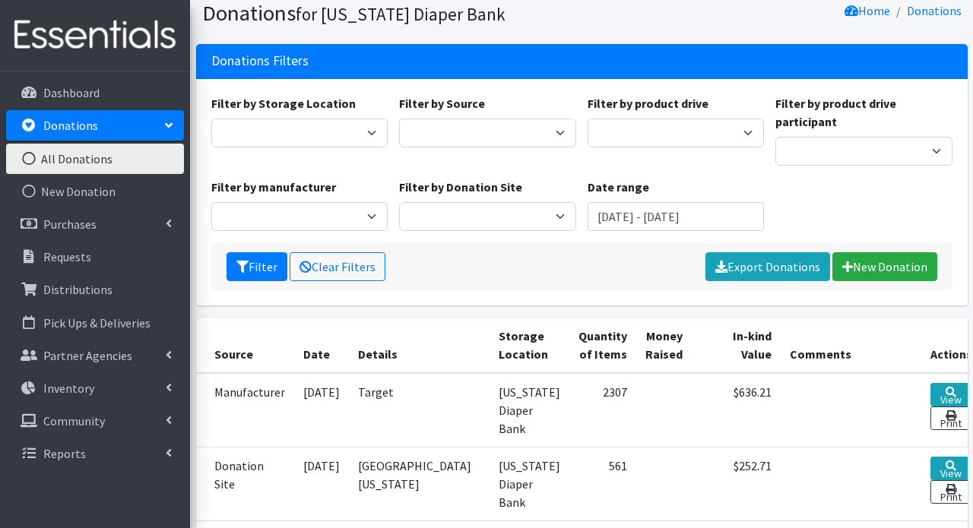
scroll to position [111, 0]
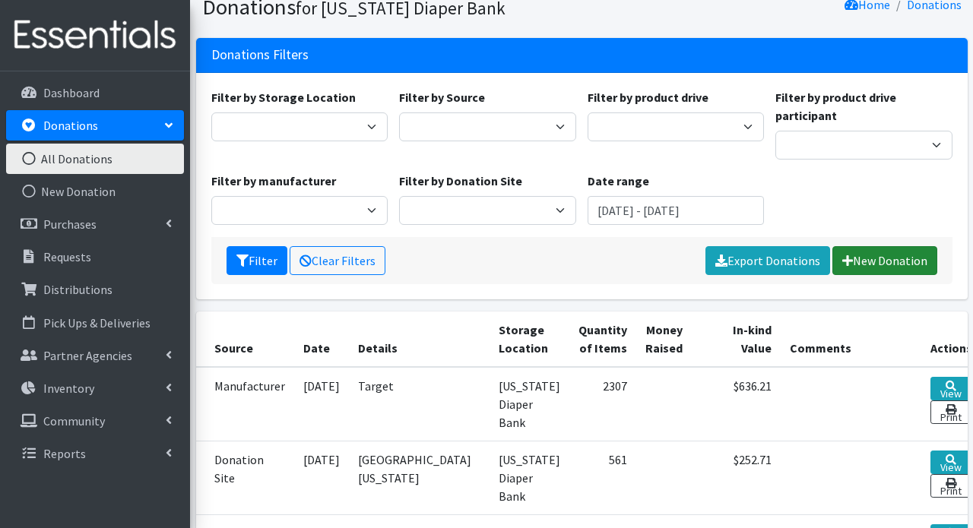
click at [876, 270] on link "New Donation" at bounding box center [884, 260] width 105 height 29
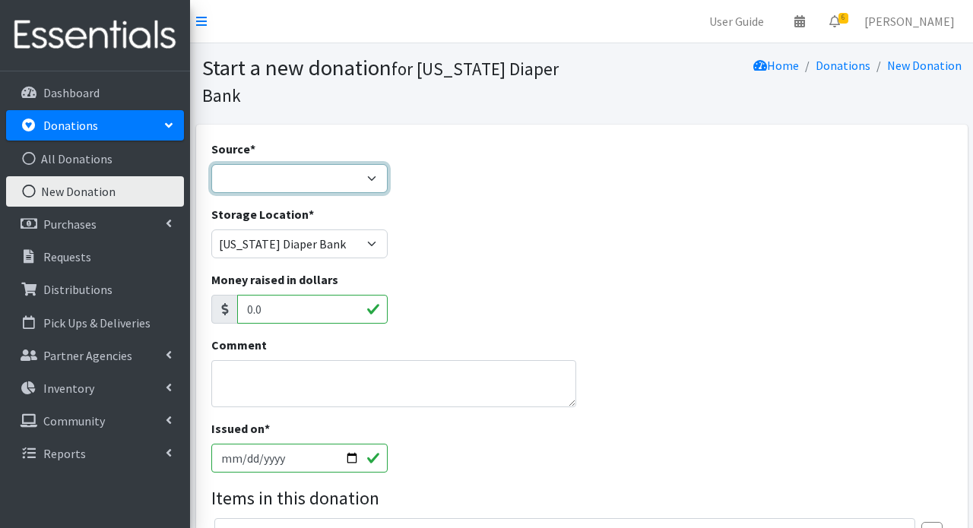
select select "Misc. Donation"
click at [277, 360] on textarea "Comment" at bounding box center [393, 383] width 365 height 47
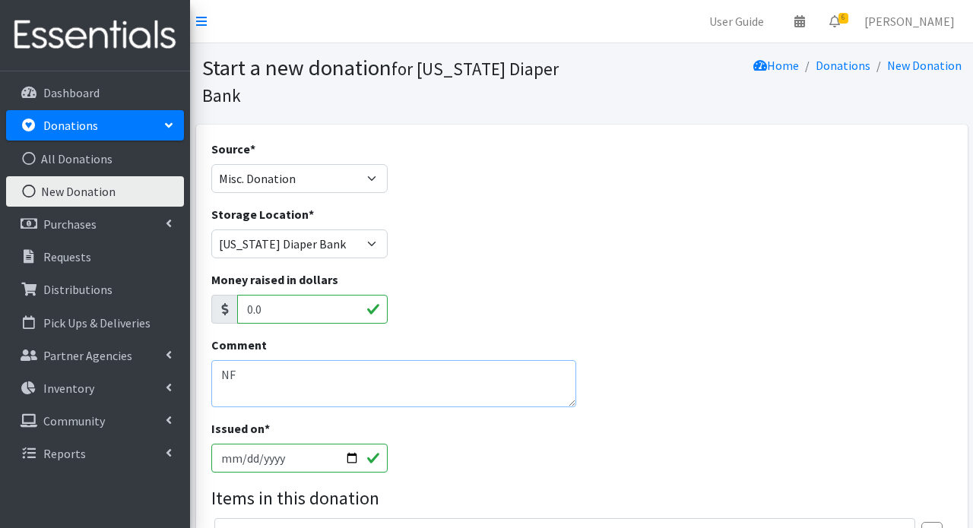
type textarea "N"
click at [292, 360] on textarea "Goodwill NFP Volunteers" at bounding box center [393, 383] width 365 height 47
click at [410, 360] on textarea "Goodwill NFP Young Leaders Volunteers" at bounding box center [393, 383] width 365 height 47
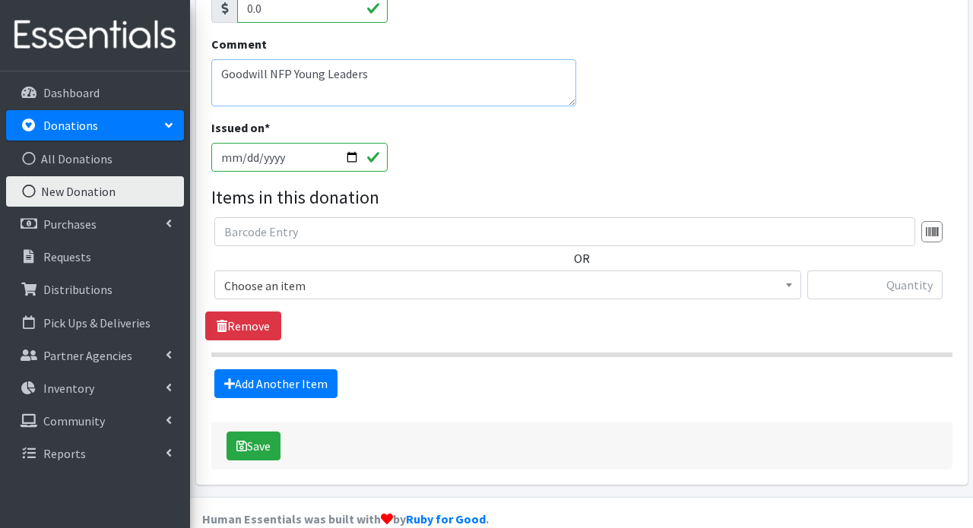
scroll to position [300, 0]
type textarea "Goodwill NFP Young Leaders"
click at [342, 276] on span "Choose an item" at bounding box center [507, 286] width 567 height 21
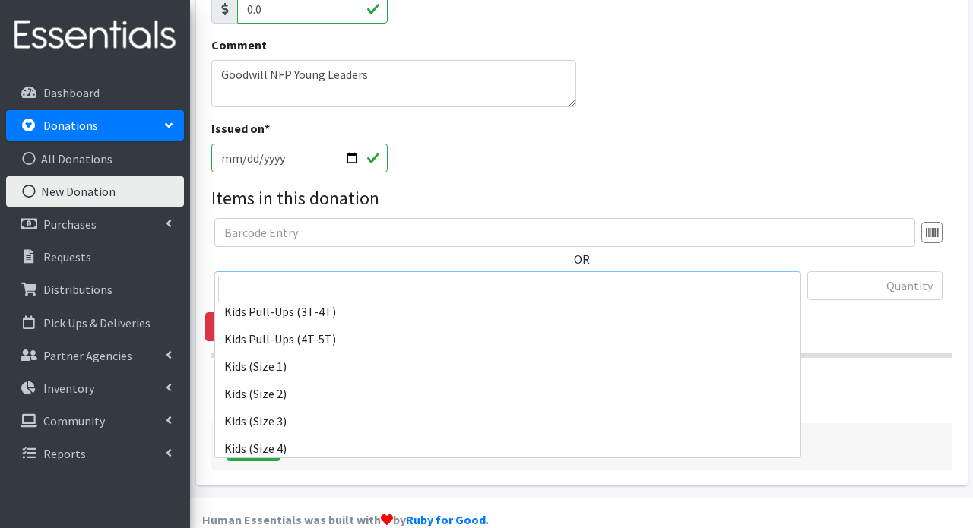
scroll to position [162, 0]
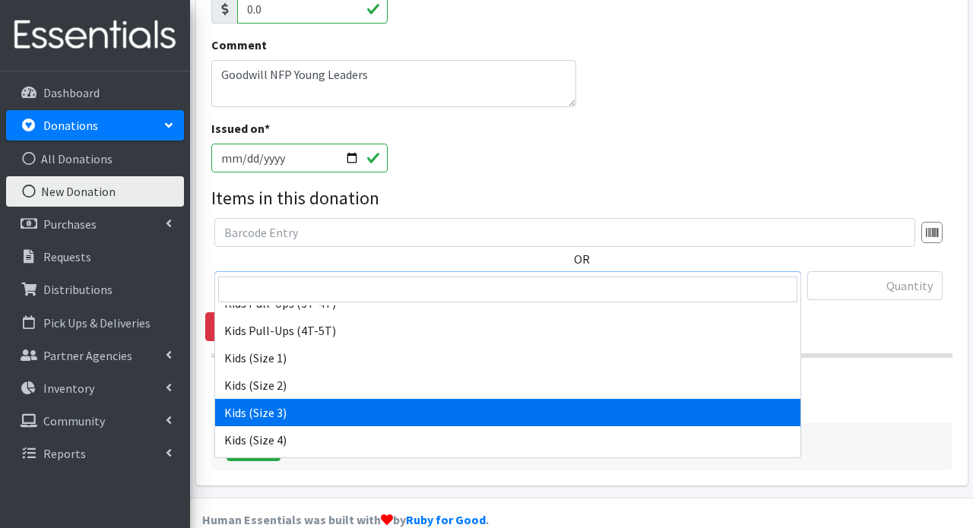
select select "3393"
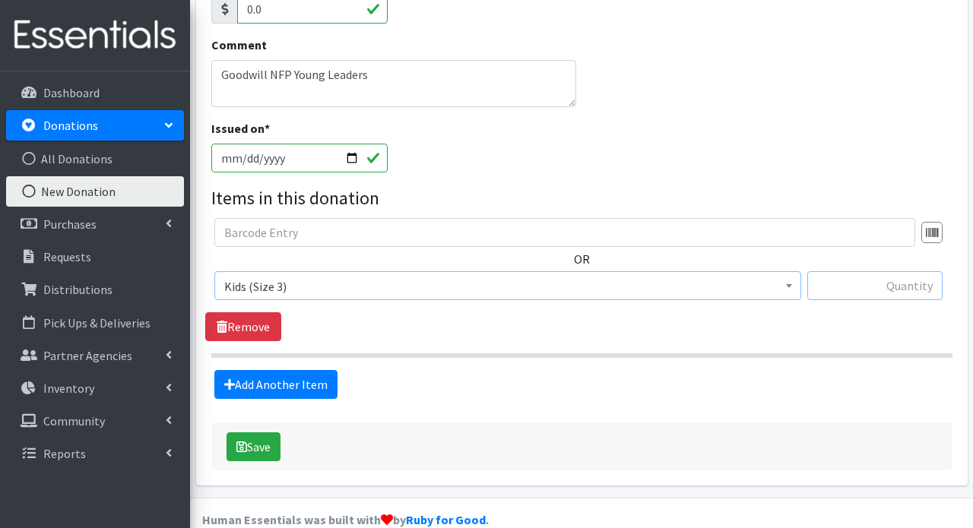
click at [884, 271] on input "text" at bounding box center [874, 285] width 135 height 29
type input "78"
click at [287, 370] on link "Add Another Item" at bounding box center [275, 384] width 123 height 29
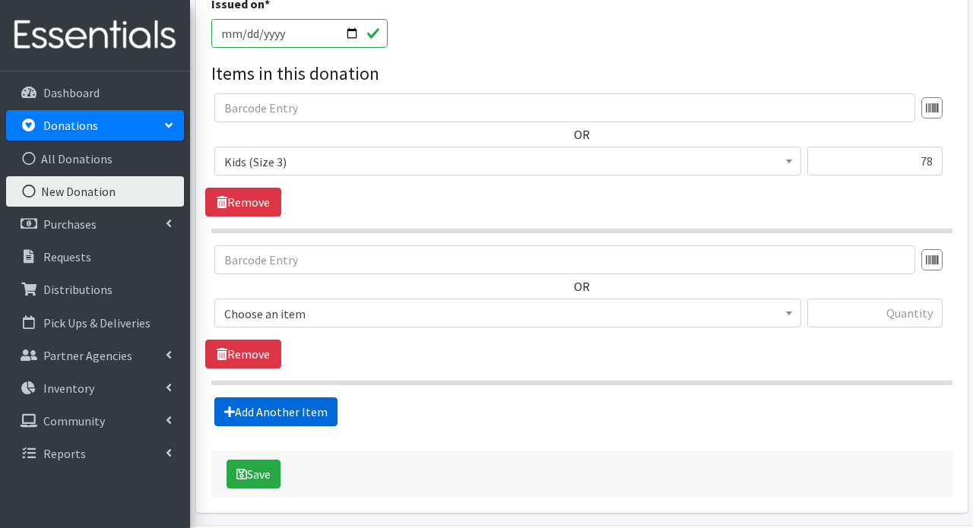
scroll to position [452, 0]
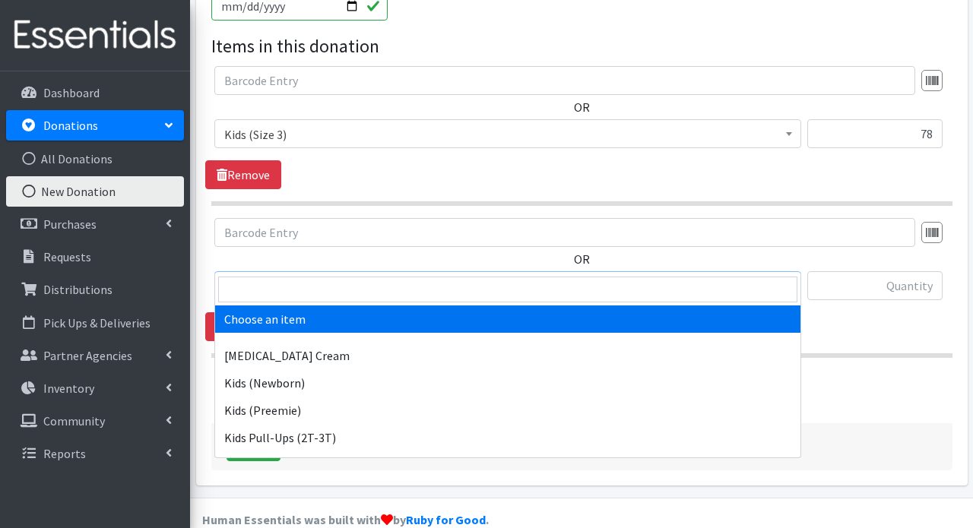
click at [316, 276] on span "Choose an item" at bounding box center [507, 286] width 567 height 21
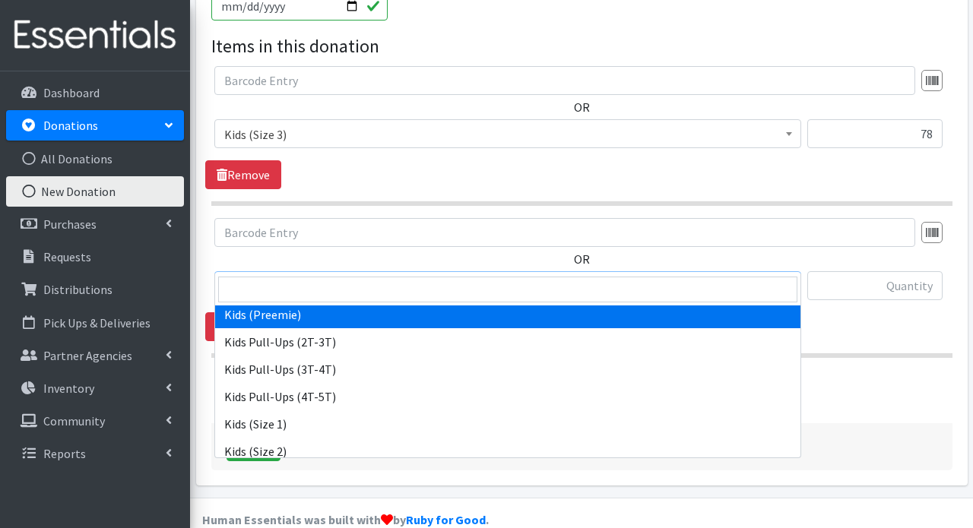
scroll to position [115, 0]
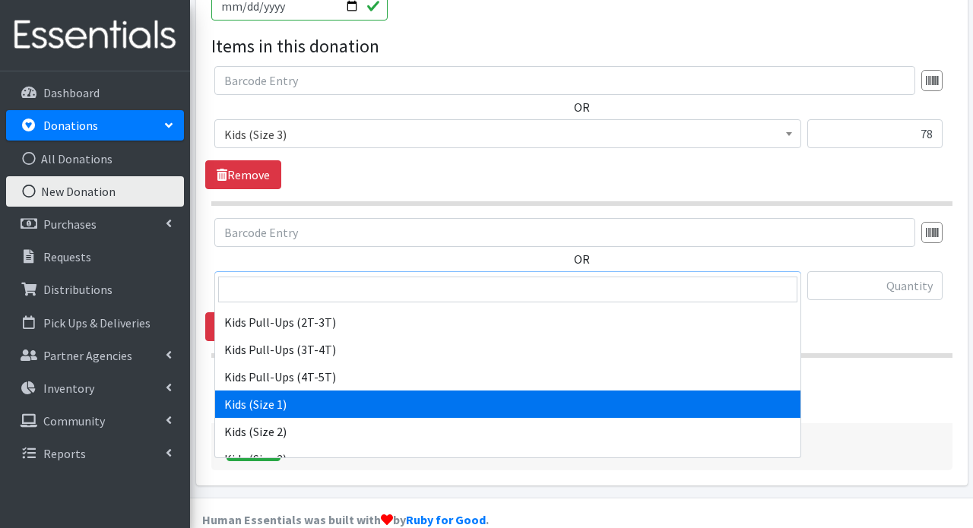
select select "3401"
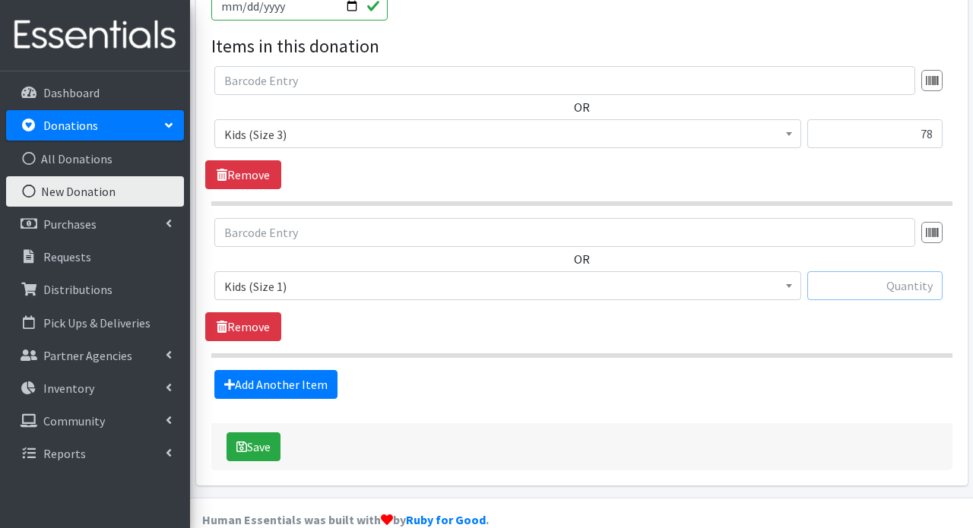
click at [852, 271] on input "text" at bounding box center [874, 285] width 135 height 29
type input "258"
click at [312, 370] on link "Add Another Item" at bounding box center [275, 384] width 123 height 29
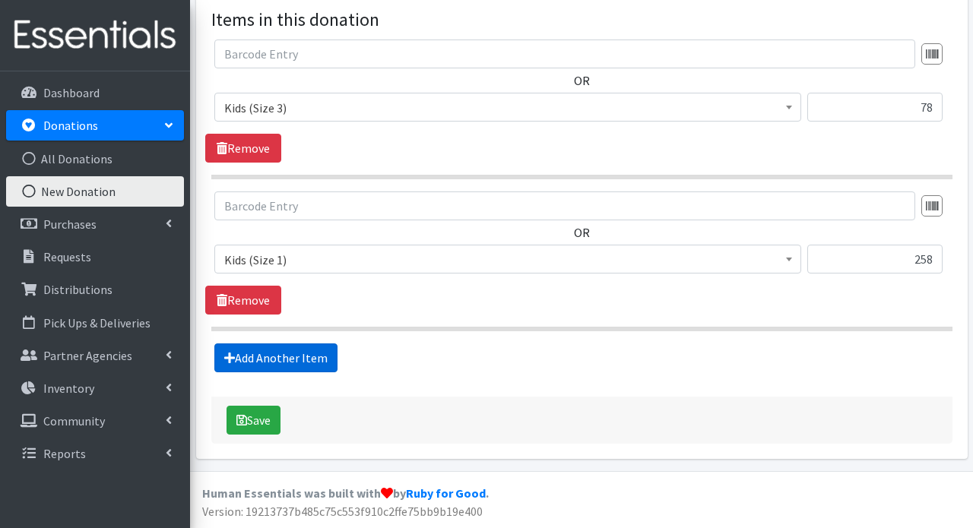
scroll to position [604, 0]
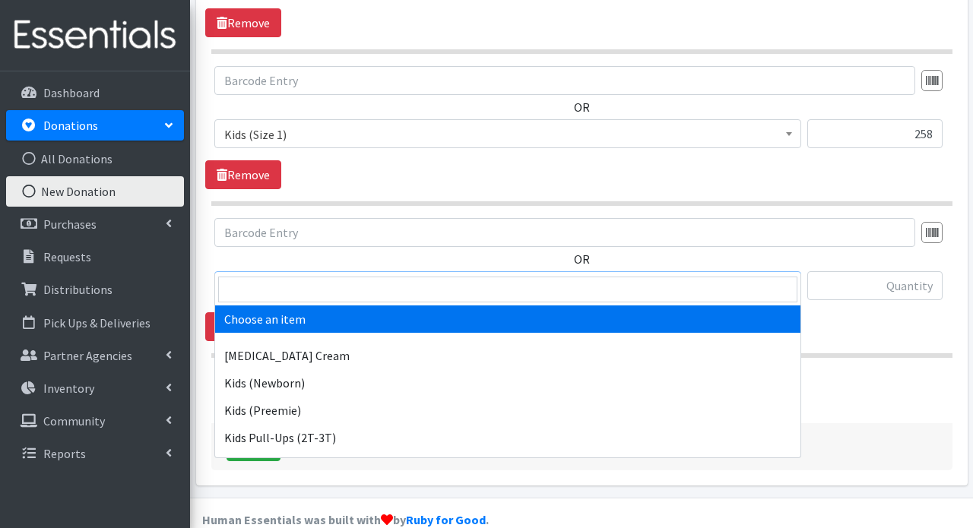
click at [318, 276] on span "Choose an item" at bounding box center [507, 286] width 567 height 21
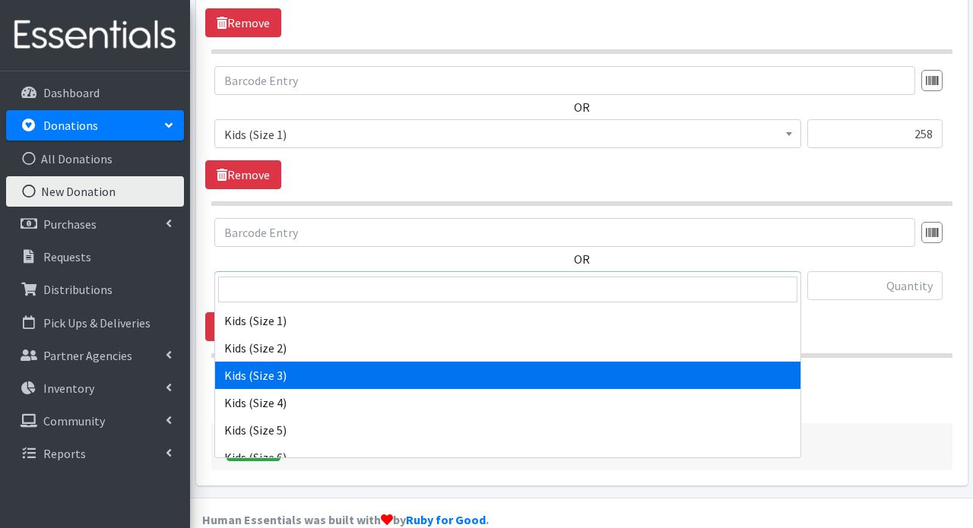
scroll to position [206, 0]
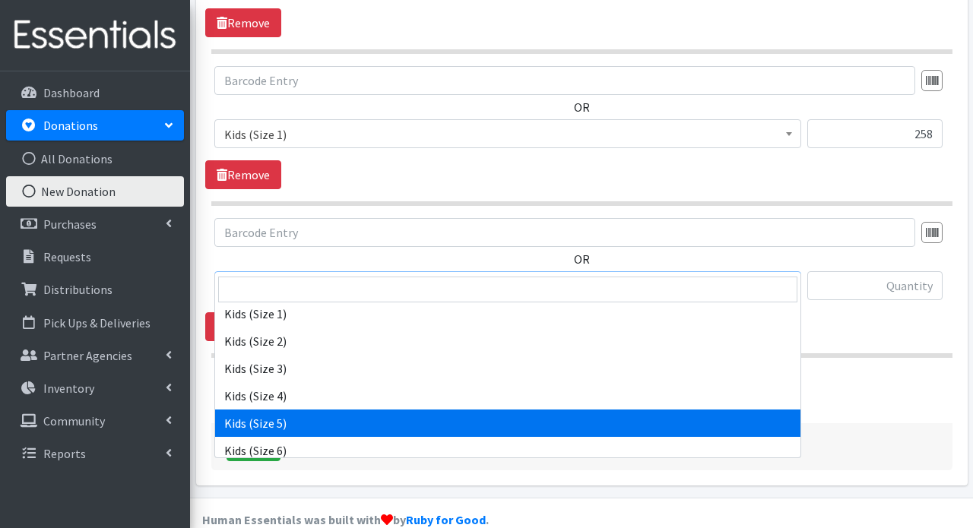
select select "3407"
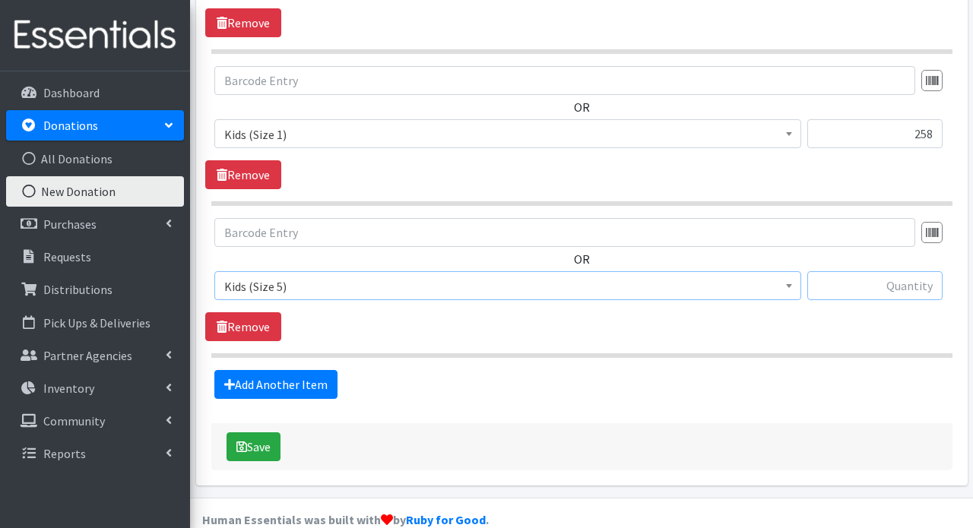
click at [914, 271] on input "text" at bounding box center [874, 285] width 135 height 29
type input "66"
click at [267, 432] on button "Save" at bounding box center [253, 446] width 54 height 29
